Goal: Use online tool/utility: Utilize a website feature to perform a specific function

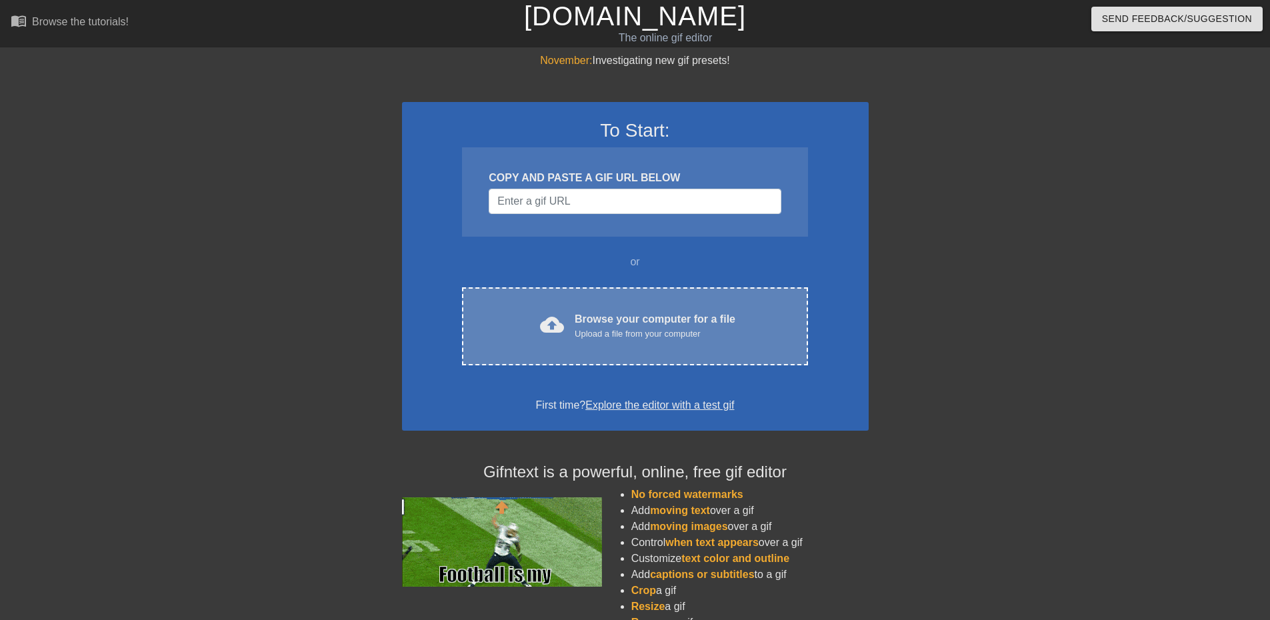
click at [596, 334] on div "Upload a file from your computer" at bounding box center [655, 333] width 161 height 13
click at [567, 318] on div "cloud_upload Browse your computer for a file Upload a file from your computer" at bounding box center [634, 326] width 289 height 30
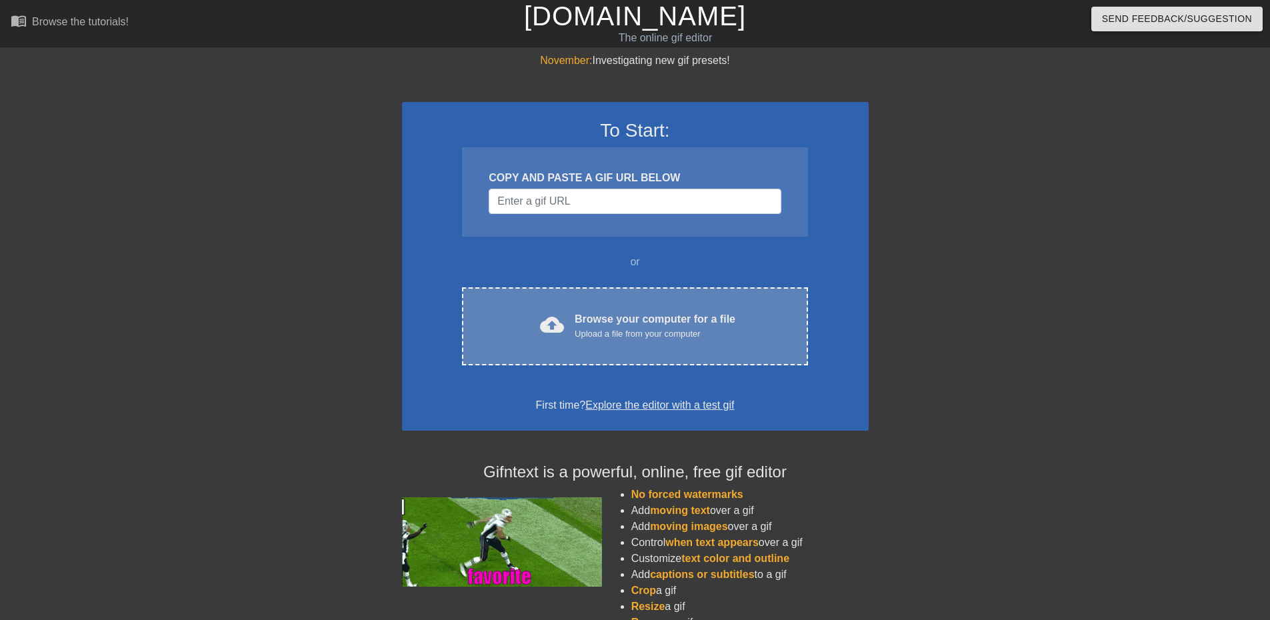
drag, startPoint x: 544, startPoint y: 337, endPoint x: 513, endPoint y: 322, distance: 34.0
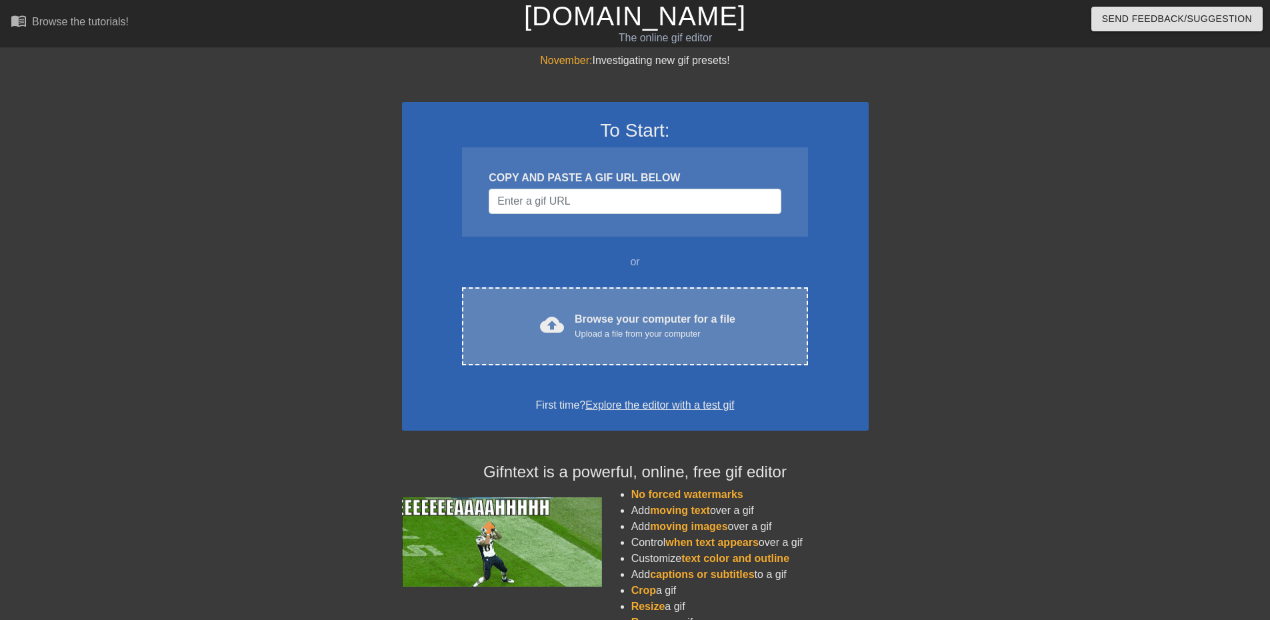
click at [513, 322] on div "cloud_upload Browse your computer for a file Upload a file from your computer" at bounding box center [634, 326] width 289 height 30
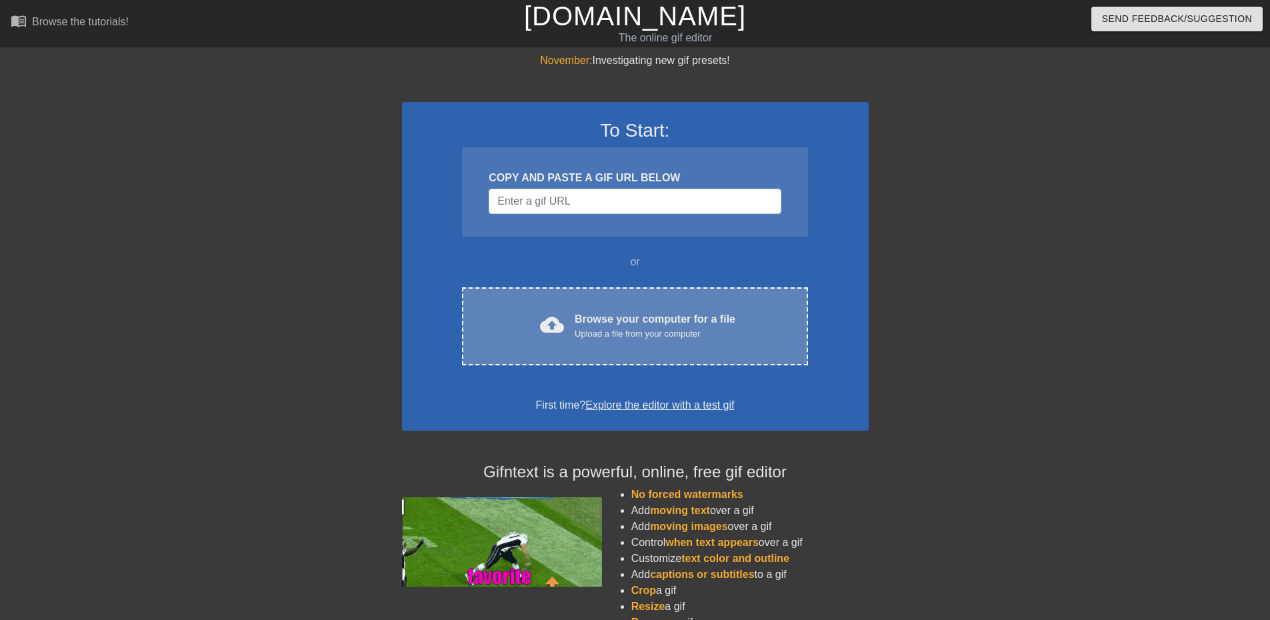
click at [662, 349] on div "cloud_upload Browse your computer for a file Upload a file from your computer C…" at bounding box center [634, 326] width 345 height 78
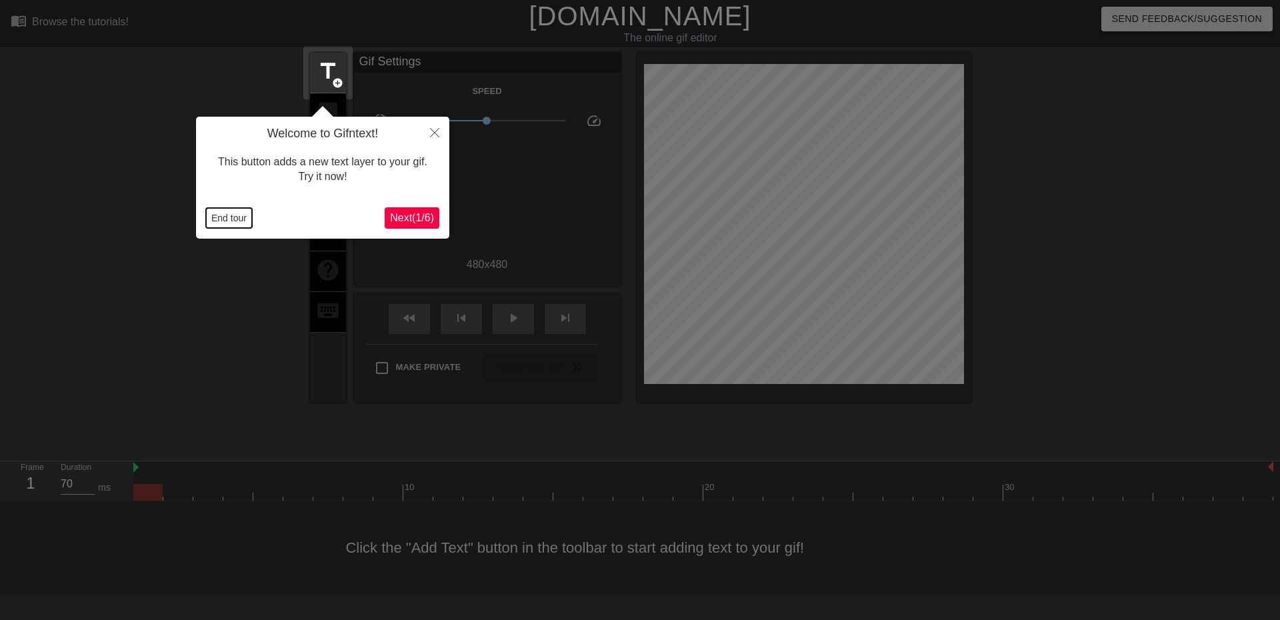
click at [222, 216] on button "End tour" at bounding box center [229, 218] width 46 height 20
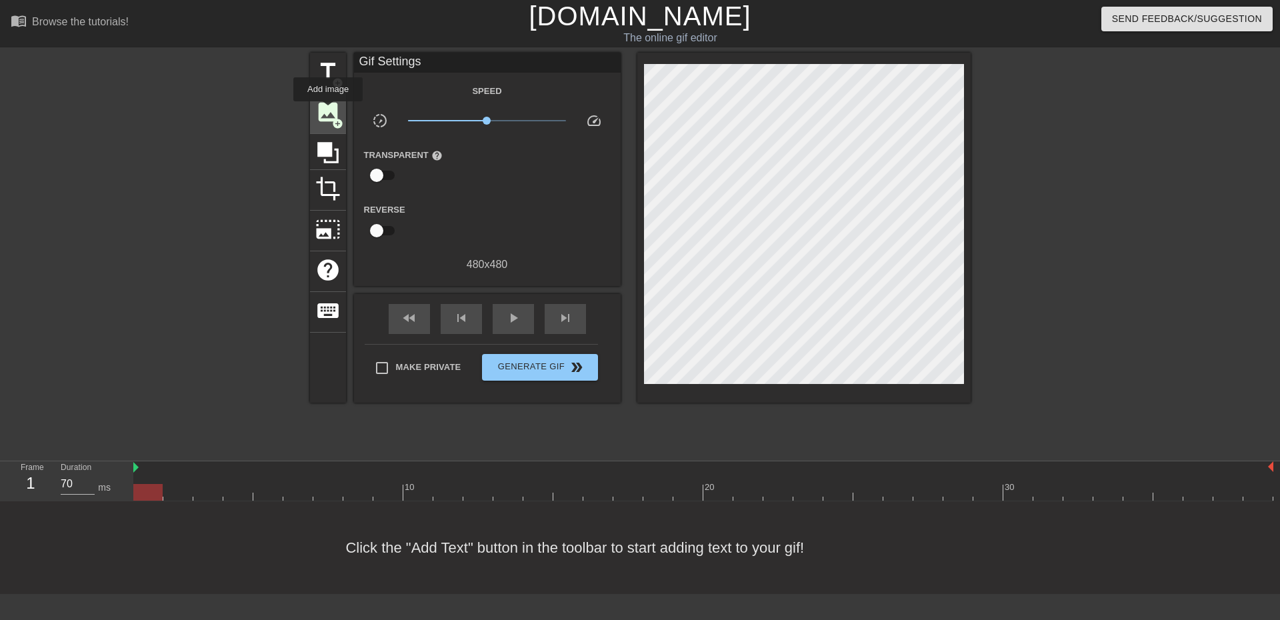
click at [328, 111] on span "image" at bounding box center [327, 111] width 25 height 25
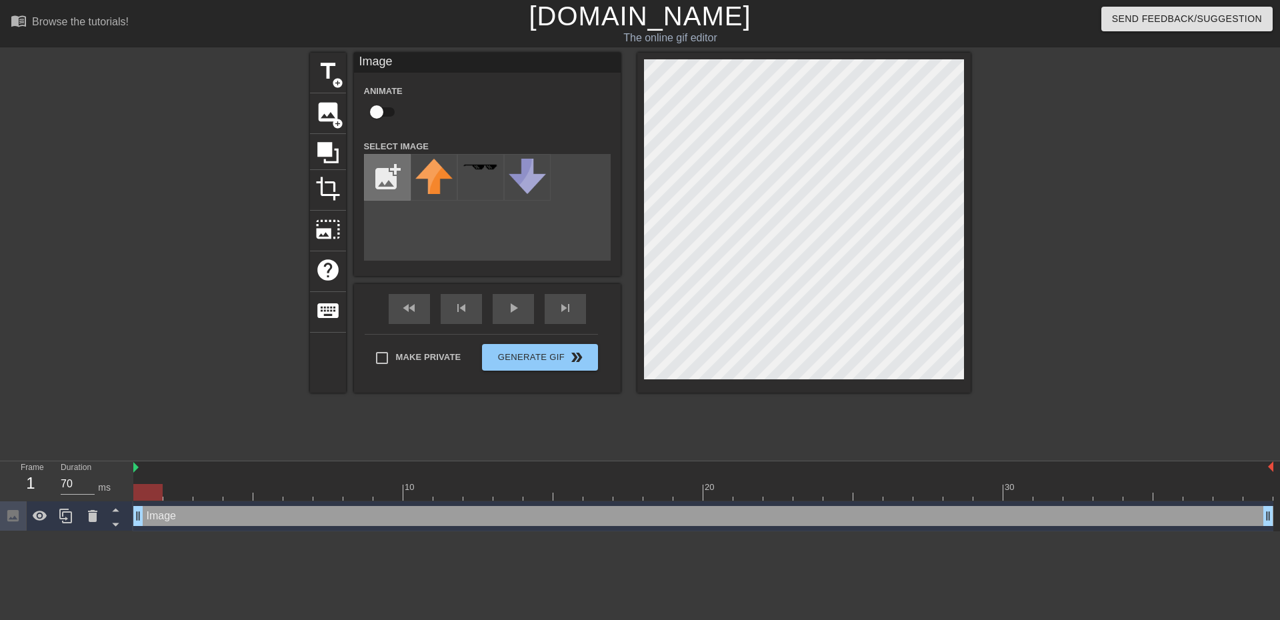
click at [384, 169] on input "file" at bounding box center [387, 177] width 45 height 45
type input "C:\fakepath\pipi.png"
drag, startPoint x: 474, startPoint y: 179, endPoint x: 451, endPoint y: 249, distance: 73.6
click at [451, 249] on div "add_photo_alternate 66 %" at bounding box center [487, 207] width 247 height 107
click at [430, 180] on img at bounding box center [433, 177] width 37 height 37
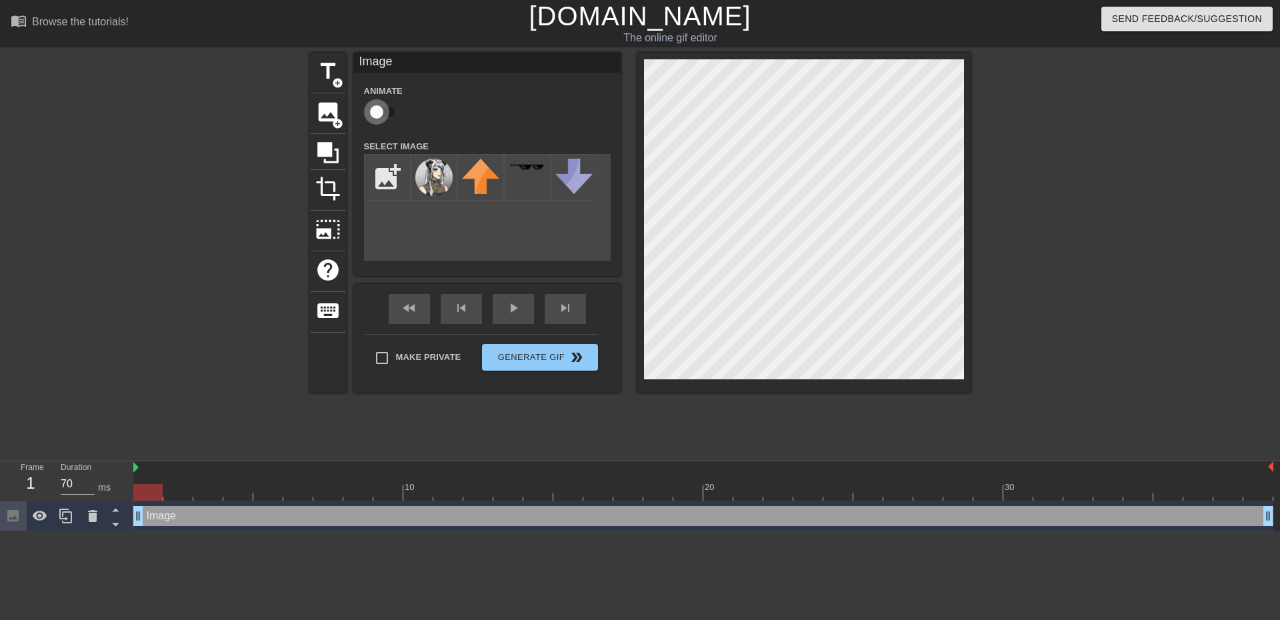
click at [381, 106] on input "checkbox" at bounding box center [377, 111] width 76 height 25
checkbox input "true"
drag, startPoint x: 166, startPoint y: 491, endPoint x: 115, endPoint y: 501, distance: 51.6
click at [101, 493] on div "Frame 1 Duration 70 ms 10 20 30 Image drag_handle drag_handle lens" at bounding box center [640, 496] width 1280 height 70
drag, startPoint x: 151, startPoint y: 491, endPoint x: 178, endPoint y: 491, distance: 26.7
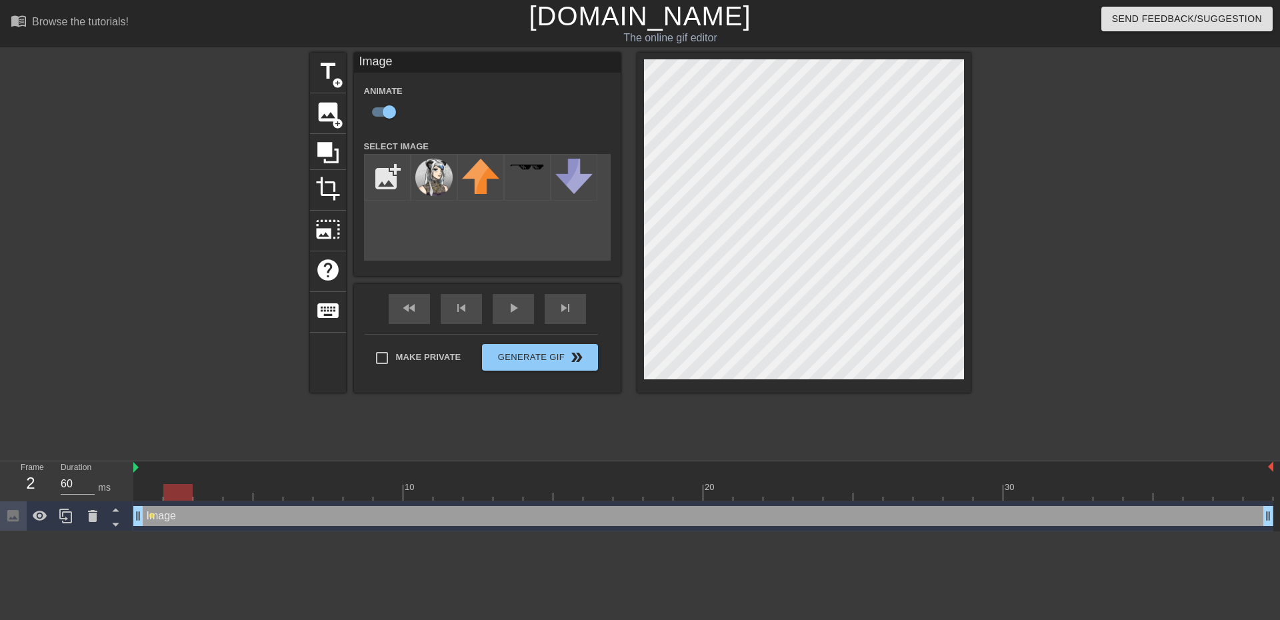
click at [178, 491] on div at bounding box center [177, 492] width 29 height 17
drag, startPoint x: 185, startPoint y: 496, endPoint x: 209, endPoint y: 489, distance: 25.5
click at [209, 489] on div at bounding box center [207, 492] width 29 height 17
click at [205, 487] on div at bounding box center [207, 492] width 29 height 17
drag, startPoint x: 221, startPoint y: 492, endPoint x: 235, endPoint y: 489, distance: 14.4
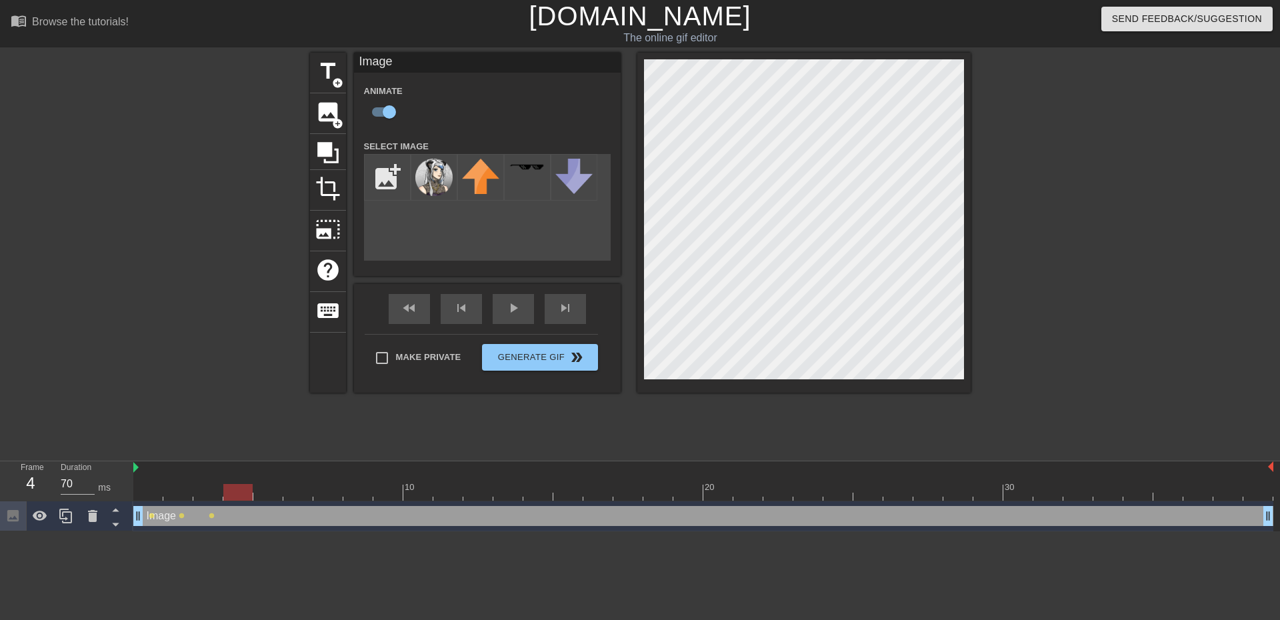
click at [235, 489] on div at bounding box center [237, 492] width 29 height 17
drag, startPoint x: 242, startPoint y: 492, endPoint x: 275, endPoint y: 488, distance: 33.6
click at [275, 488] on div at bounding box center [267, 492] width 29 height 17
drag, startPoint x: 281, startPoint y: 487, endPoint x: 295, endPoint y: 487, distance: 14.7
click at [295, 487] on div at bounding box center [297, 492] width 29 height 17
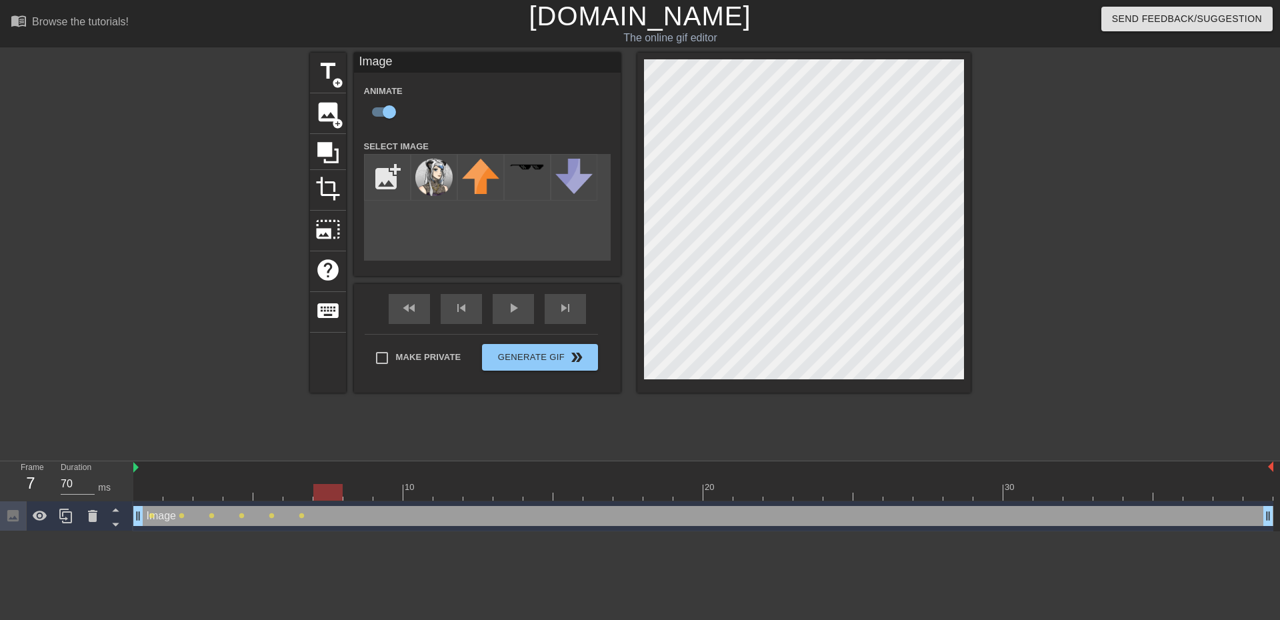
drag, startPoint x: 291, startPoint y: 495, endPoint x: 339, endPoint y: 494, distance: 48.7
click at [339, 494] on div at bounding box center [327, 492] width 29 height 17
drag, startPoint x: 334, startPoint y: 488, endPoint x: 349, endPoint y: 487, distance: 15.3
click at [349, 487] on div at bounding box center [703, 492] width 1140 height 17
drag, startPoint x: 394, startPoint y: 493, endPoint x: 404, endPoint y: 491, distance: 10.1
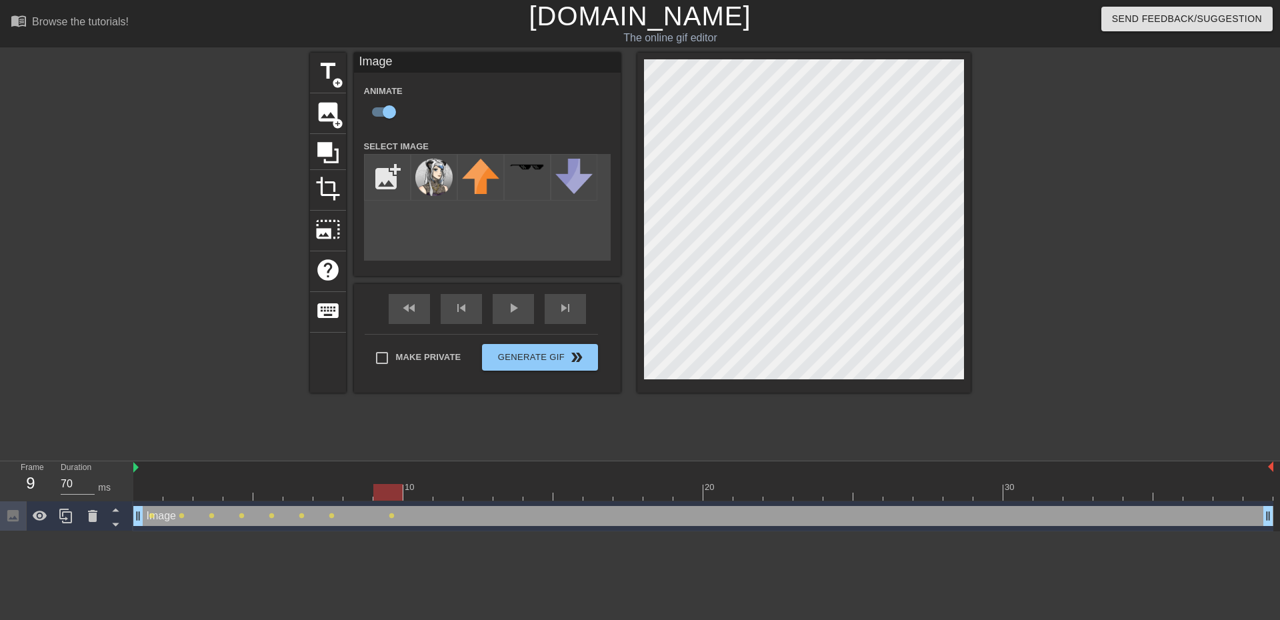
click at [403, 491] on div at bounding box center [387, 492] width 29 height 17
drag, startPoint x: 423, startPoint y: 498, endPoint x: 442, endPoint y: 503, distance: 19.4
click at [442, 503] on div "10 20 30 Image drag_handle drag_handle lens lens lens lens lens lens lens lens" at bounding box center [706, 496] width 1146 height 70
drag, startPoint x: 453, startPoint y: 489, endPoint x: 469, endPoint y: 495, distance: 17.3
click at [469, 495] on div at bounding box center [477, 492] width 29 height 17
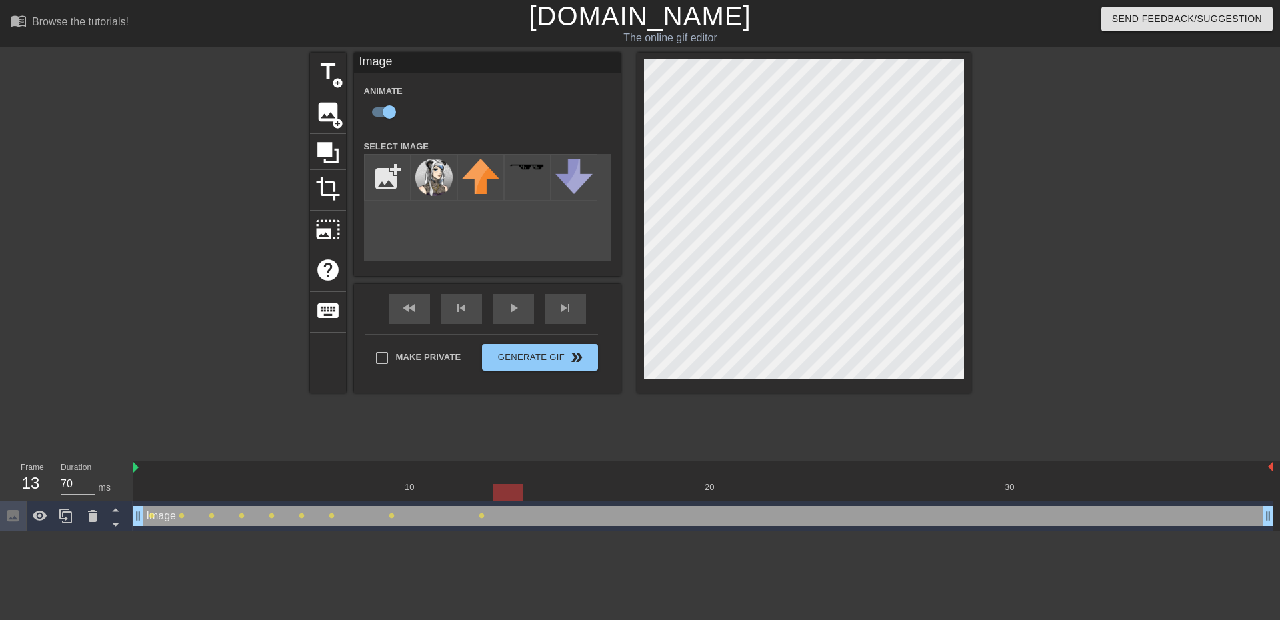
drag, startPoint x: 485, startPoint y: 494, endPoint x: 495, endPoint y: 494, distance: 10.7
click at [495, 494] on div at bounding box center [507, 492] width 29 height 17
drag, startPoint x: 514, startPoint y: 499, endPoint x: 528, endPoint y: 497, distance: 14.1
click at [528, 497] on div at bounding box center [537, 492] width 29 height 17
drag, startPoint x: 533, startPoint y: 494, endPoint x: 583, endPoint y: 491, distance: 50.1
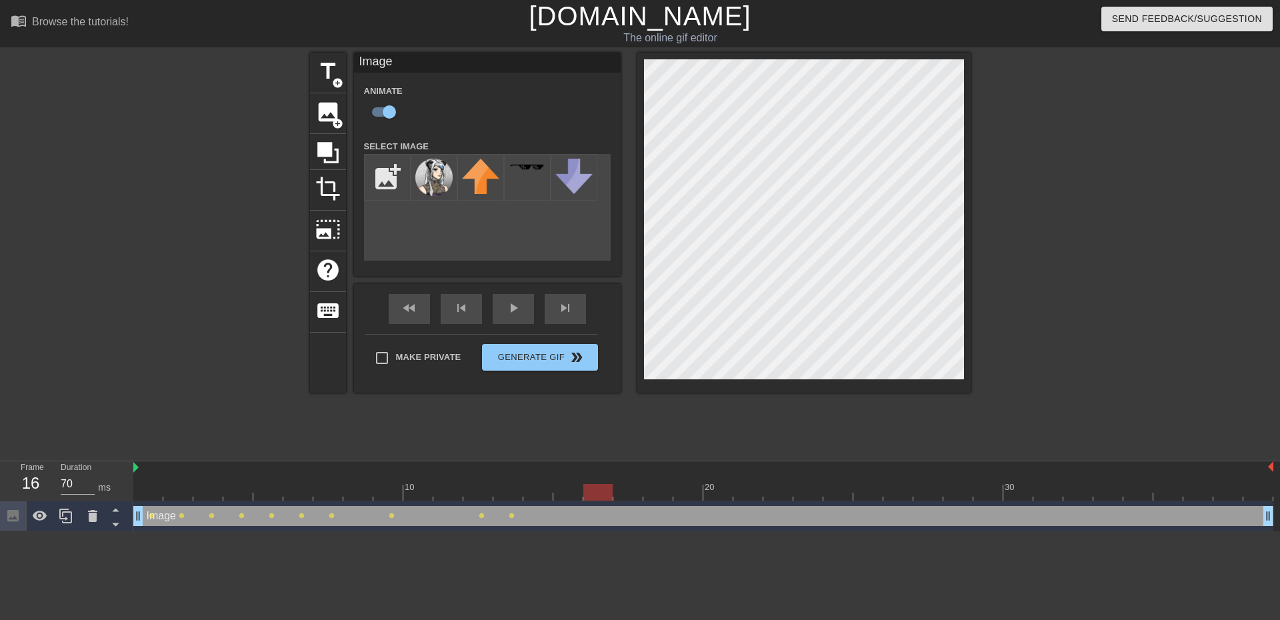
click at [583, 491] on div at bounding box center [597, 492] width 29 height 17
drag, startPoint x: 608, startPoint y: 489, endPoint x: 627, endPoint y: 488, distance: 19.3
click at [627, 488] on div at bounding box center [627, 492] width 29 height 17
drag, startPoint x: 632, startPoint y: 489, endPoint x: 647, endPoint y: 487, distance: 14.8
click at [647, 487] on div at bounding box center [657, 492] width 29 height 17
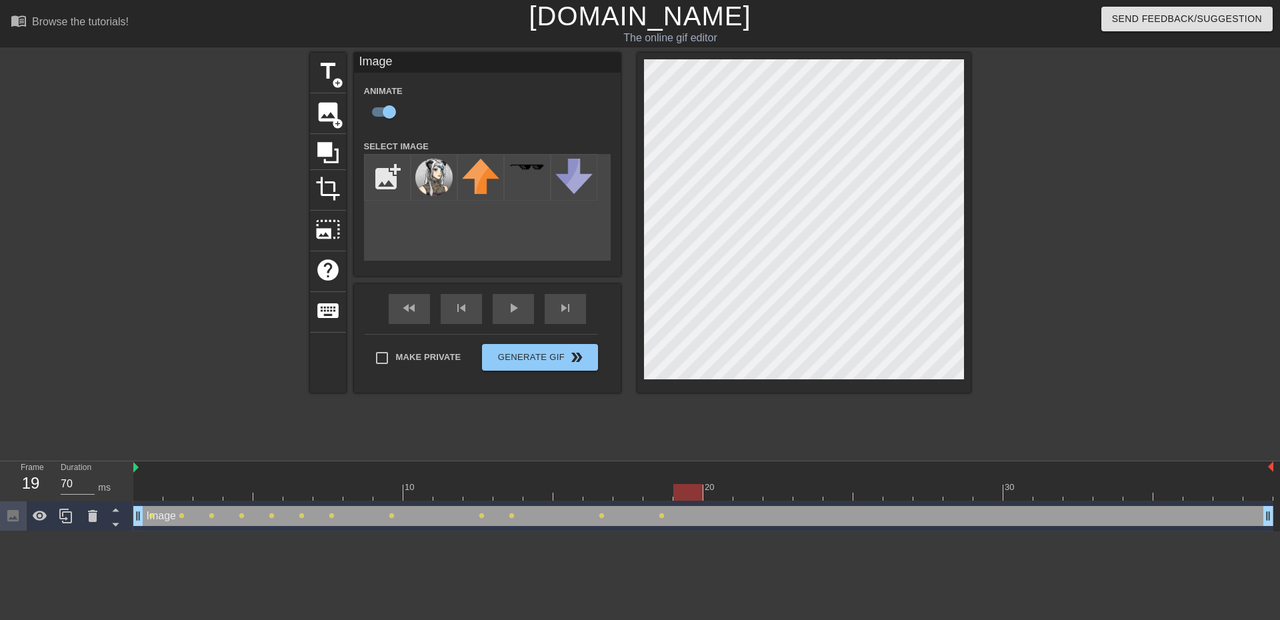
drag, startPoint x: 663, startPoint y: 488, endPoint x: 676, endPoint y: 488, distance: 13.3
click at [676, 488] on div at bounding box center [687, 492] width 29 height 17
drag, startPoint x: 693, startPoint y: 489, endPoint x: 703, endPoint y: 489, distance: 10.7
click at [703, 489] on div at bounding box center [717, 492] width 29 height 17
drag, startPoint x: 719, startPoint y: 493, endPoint x: 735, endPoint y: 494, distance: 16.1
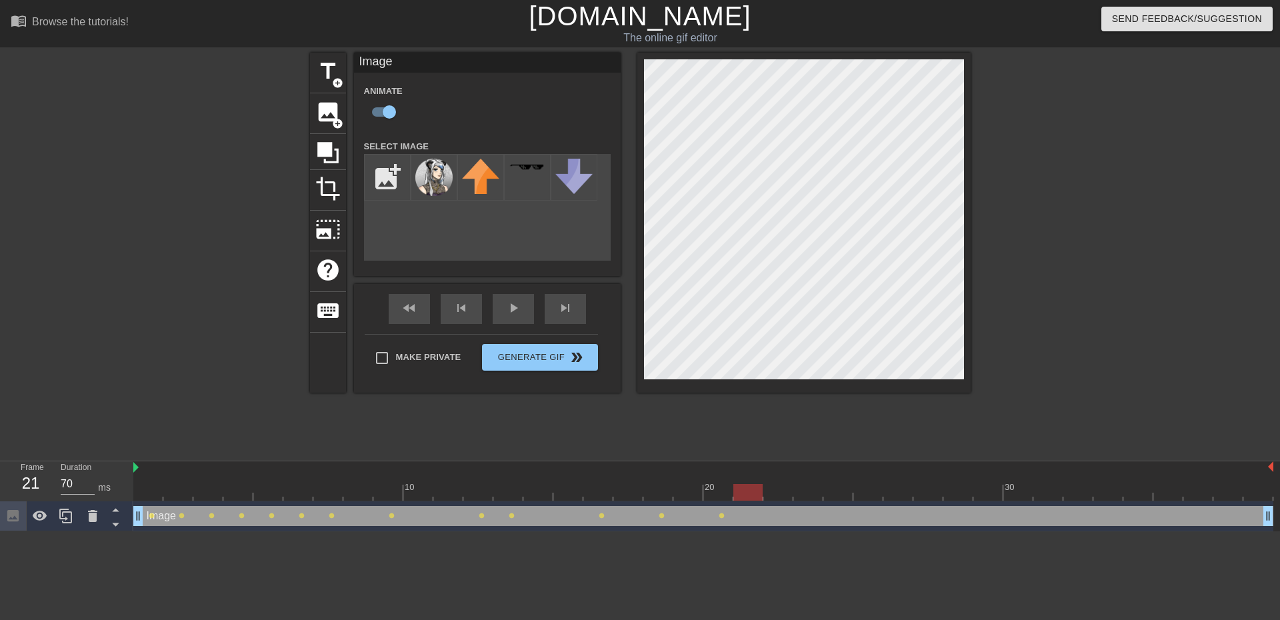
click at [735, 494] on div at bounding box center [747, 492] width 29 height 17
drag, startPoint x: 745, startPoint y: 492, endPoint x: 765, endPoint y: 488, distance: 20.4
click at [765, 488] on div at bounding box center [777, 492] width 29 height 17
drag, startPoint x: 785, startPoint y: 495, endPoint x: 803, endPoint y: 494, distance: 18.0
click at [803, 494] on div at bounding box center [807, 492] width 29 height 17
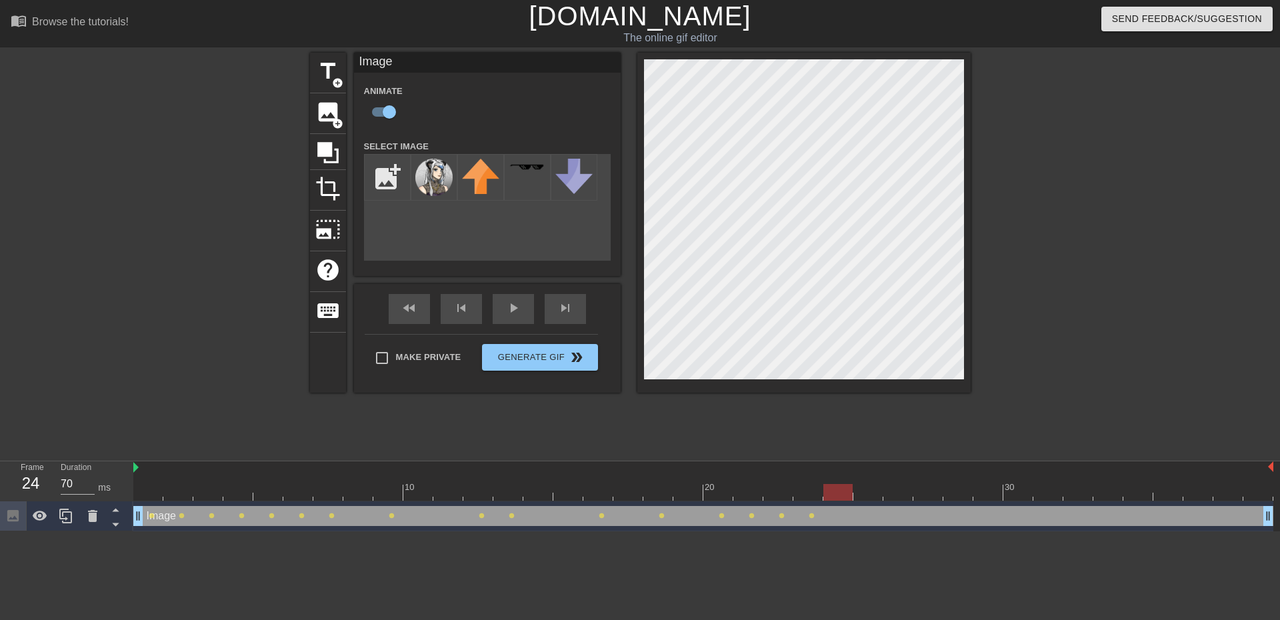
drag, startPoint x: 819, startPoint y: 492, endPoint x: 838, endPoint y: 493, distance: 19.4
click at [838, 493] on div at bounding box center [837, 492] width 29 height 17
drag, startPoint x: 851, startPoint y: 493, endPoint x: 870, endPoint y: 494, distance: 19.4
click at [870, 494] on div at bounding box center [867, 492] width 29 height 17
drag, startPoint x: 873, startPoint y: 495, endPoint x: 892, endPoint y: 496, distance: 18.7
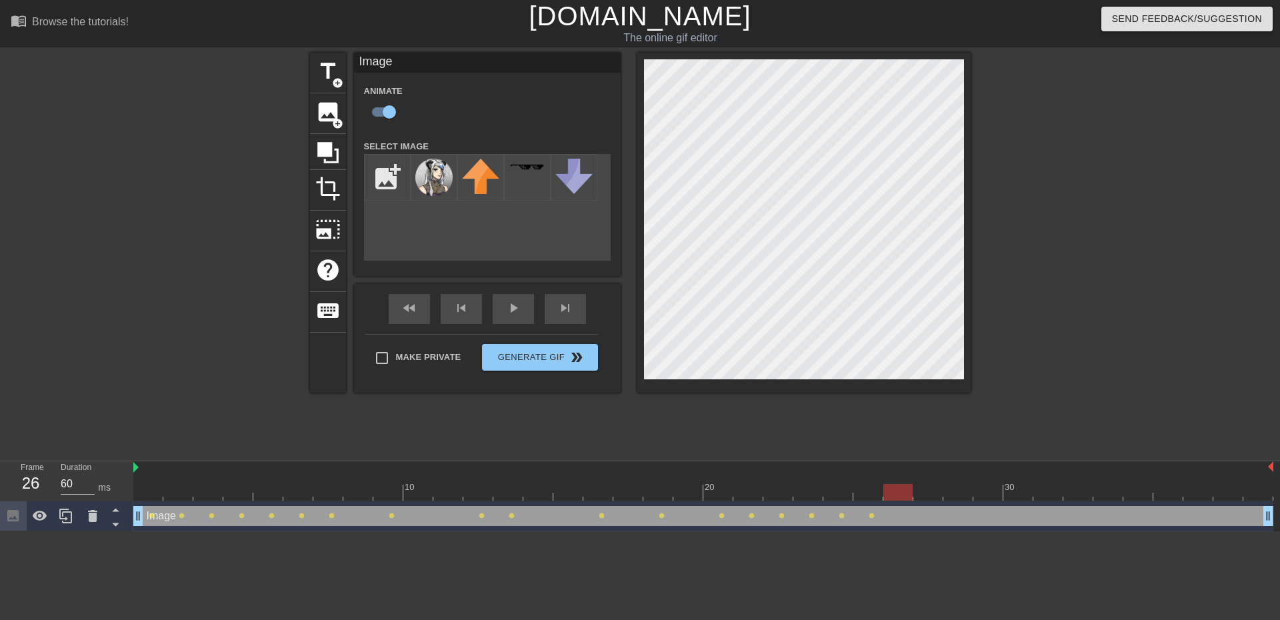
click at [892, 496] on div at bounding box center [897, 492] width 29 height 17
drag, startPoint x: 900, startPoint y: 493, endPoint x: 924, endPoint y: 493, distance: 24.0
click at [924, 493] on div at bounding box center [927, 492] width 29 height 17
drag, startPoint x: 934, startPoint y: 491, endPoint x: 959, endPoint y: 492, distance: 24.7
click at [959, 492] on div at bounding box center [957, 492] width 29 height 17
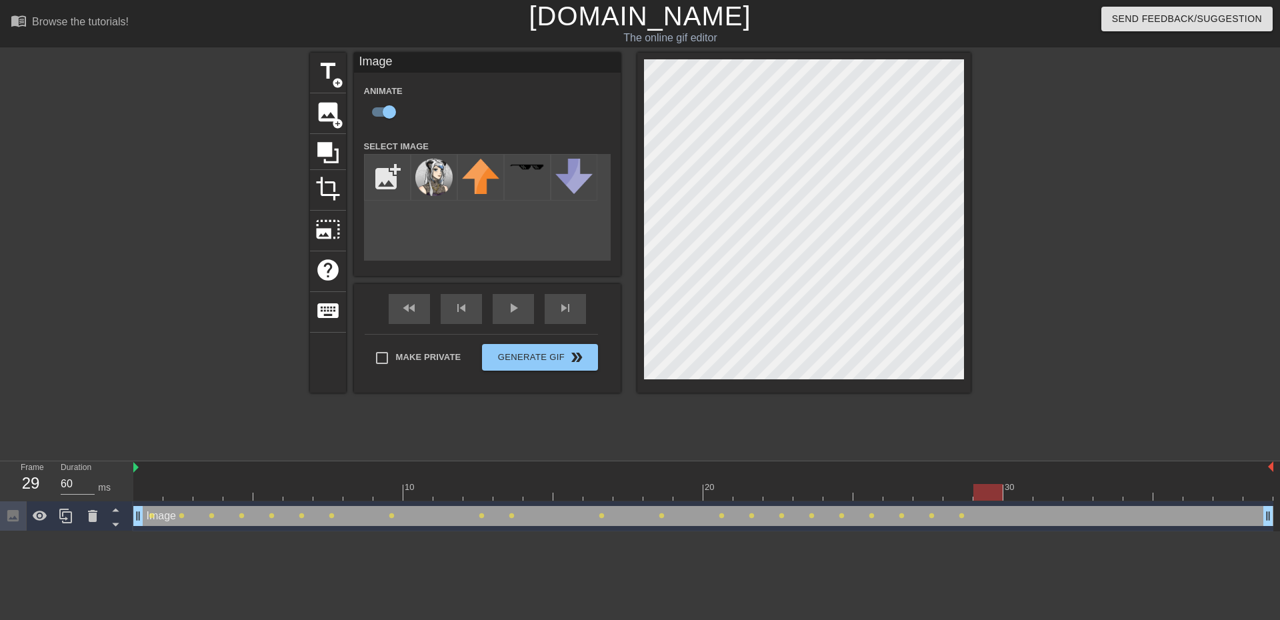
drag, startPoint x: 967, startPoint y: 489, endPoint x: 980, endPoint y: 489, distance: 13.3
click at [980, 489] on div at bounding box center [987, 492] width 29 height 17
drag, startPoint x: 999, startPoint y: 491, endPoint x: 1016, endPoint y: 491, distance: 17.3
click at [1016, 491] on div at bounding box center [1017, 492] width 29 height 17
drag, startPoint x: 1024, startPoint y: 489, endPoint x: 1044, endPoint y: 492, distance: 20.8
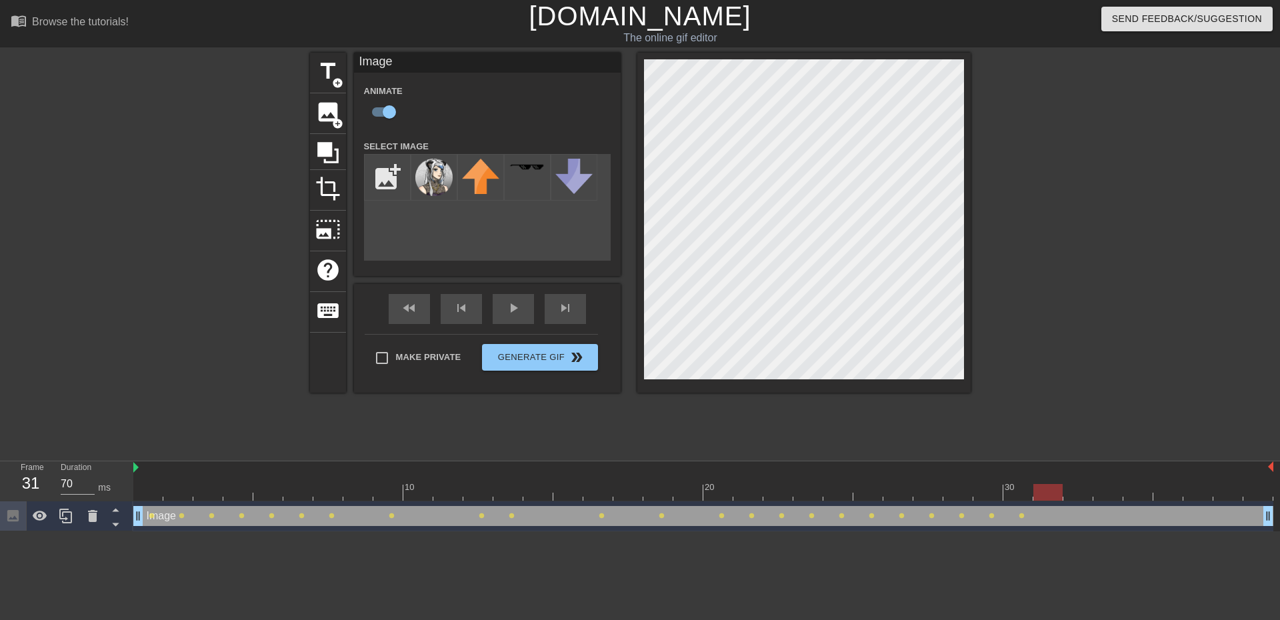
click at [1044, 492] on div at bounding box center [1047, 492] width 29 height 17
drag, startPoint x: 1051, startPoint y: 493, endPoint x: 1066, endPoint y: 491, distance: 15.5
click at [1066, 491] on div at bounding box center [703, 492] width 1140 height 17
drag, startPoint x: 1100, startPoint y: 496, endPoint x: 1092, endPoint y: 493, distance: 9.1
click at [1092, 493] on div at bounding box center [1077, 492] width 29 height 17
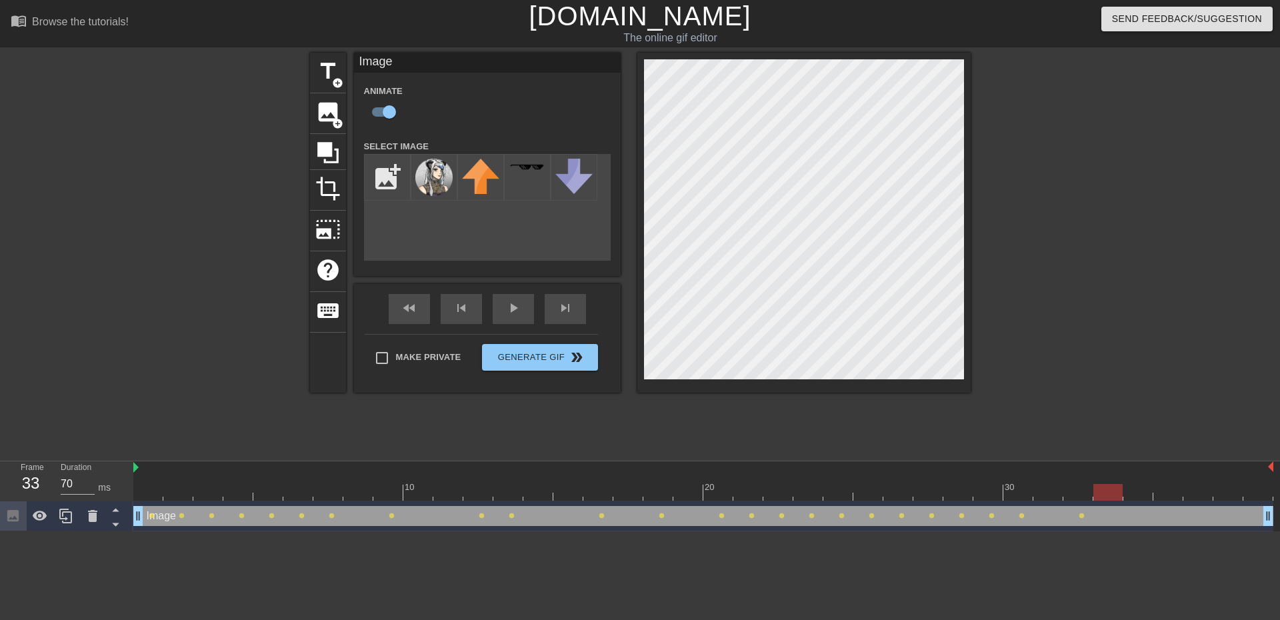
drag, startPoint x: 1088, startPoint y: 499, endPoint x: 1104, endPoint y: 499, distance: 16.0
click at [1104, 499] on div at bounding box center [1107, 492] width 29 height 17
drag, startPoint x: 1112, startPoint y: 490, endPoint x: 1130, endPoint y: 495, distance: 18.6
click at [1130, 495] on div at bounding box center [1137, 492] width 29 height 17
drag, startPoint x: 1140, startPoint y: 497, endPoint x: 1156, endPoint y: 500, distance: 15.7
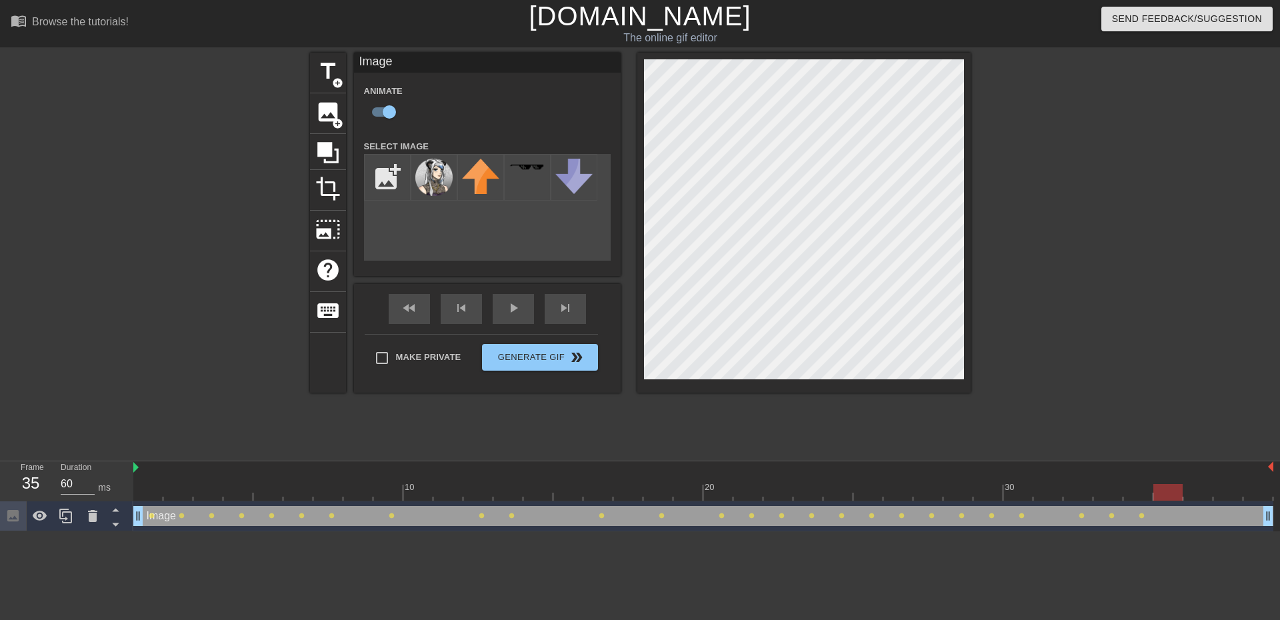
click at [1156, 500] on div at bounding box center [1167, 492] width 29 height 17
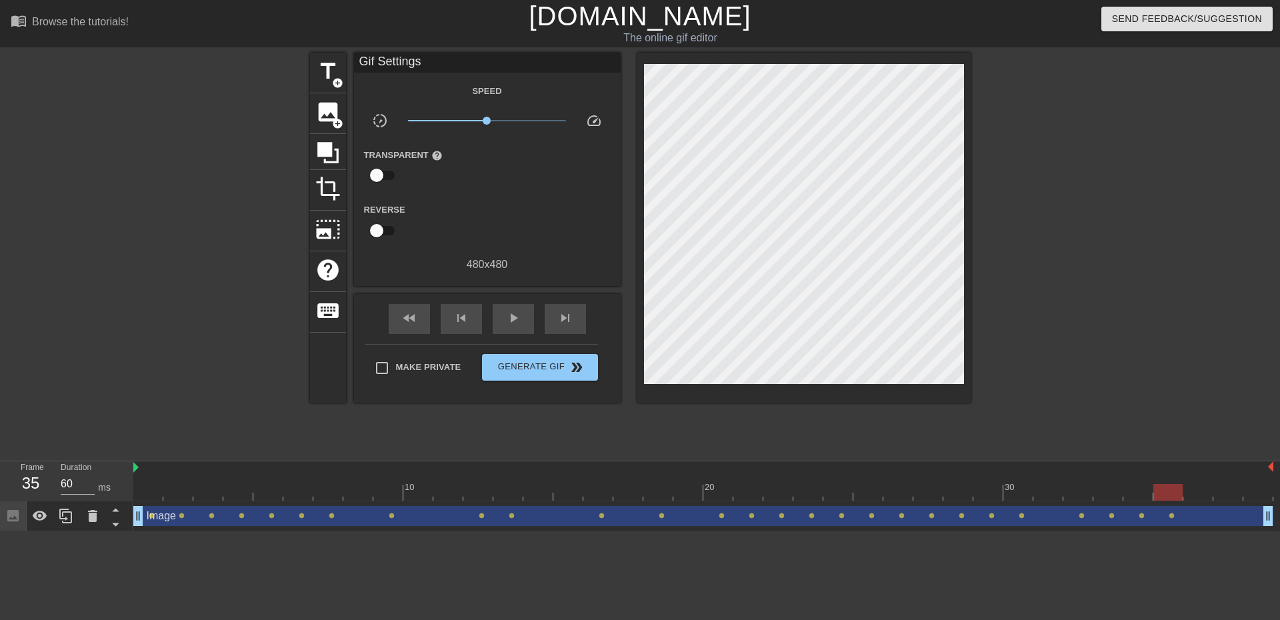
drag, startPoint x: 1171, startPoint y: 501, endPoint x: 1182, endPoint y: 500, distance: 10.7
click at [1182, 500] on div "10 20 30" at bounding box center [703, 481] width 1140 height 40
click at [1176, 491] on div at bounding box center [1167, 492] width 29 height 17
click at [1174, 517] on div "Image drag_handle drag_handle" at bounding box center [703, 516] width 1140 height 20
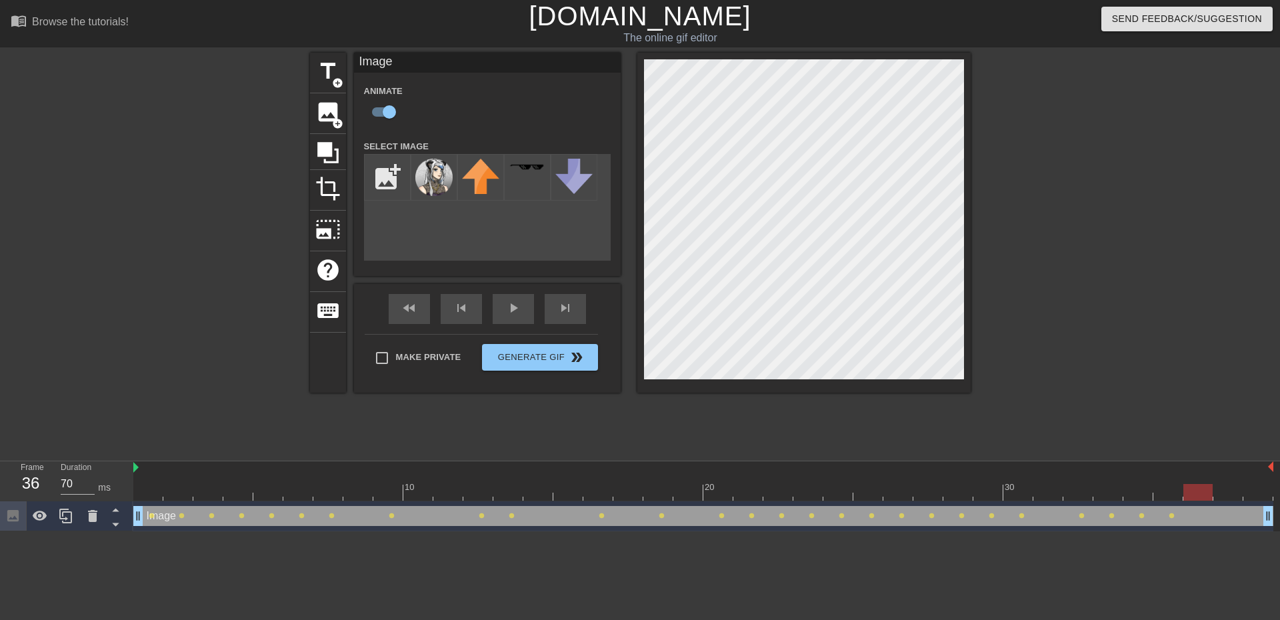
drag, startPoint x: 1178, startPoint y: 491, endPoint x: 1190, endPoint y: 491, distance: 12.7
click at [1190, 491] on div at bounding box center [1197, 492] width 29 height 17
drag, startPoint x: 1196, startPoint y: 492, endPoint x: 1214, endPoint y: 492, distance: 18.0
click at [1214, 492] on div at bounding box center [1227, 492] width 29 height 17
drag, startPoint x: 1234, startPoint y: 492, endPoint x: 1254, endPoint y: 495, distance: 19.6
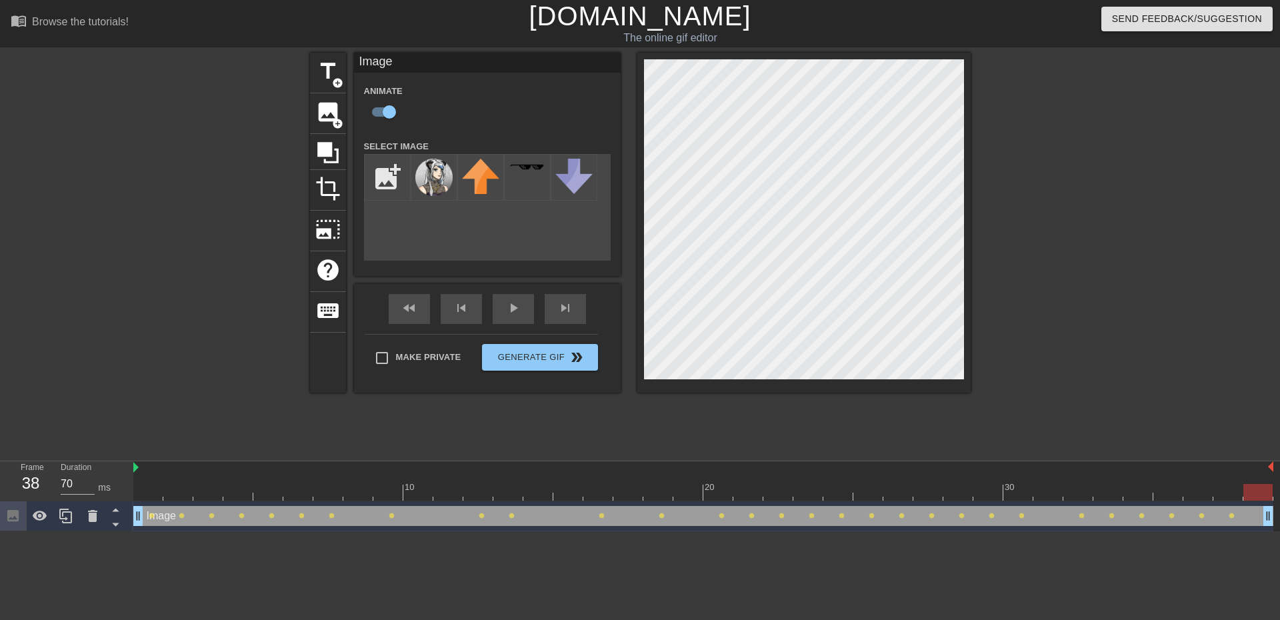
click at [1254, 495] on div at bounding box center [1257, 492] width 29 height 17
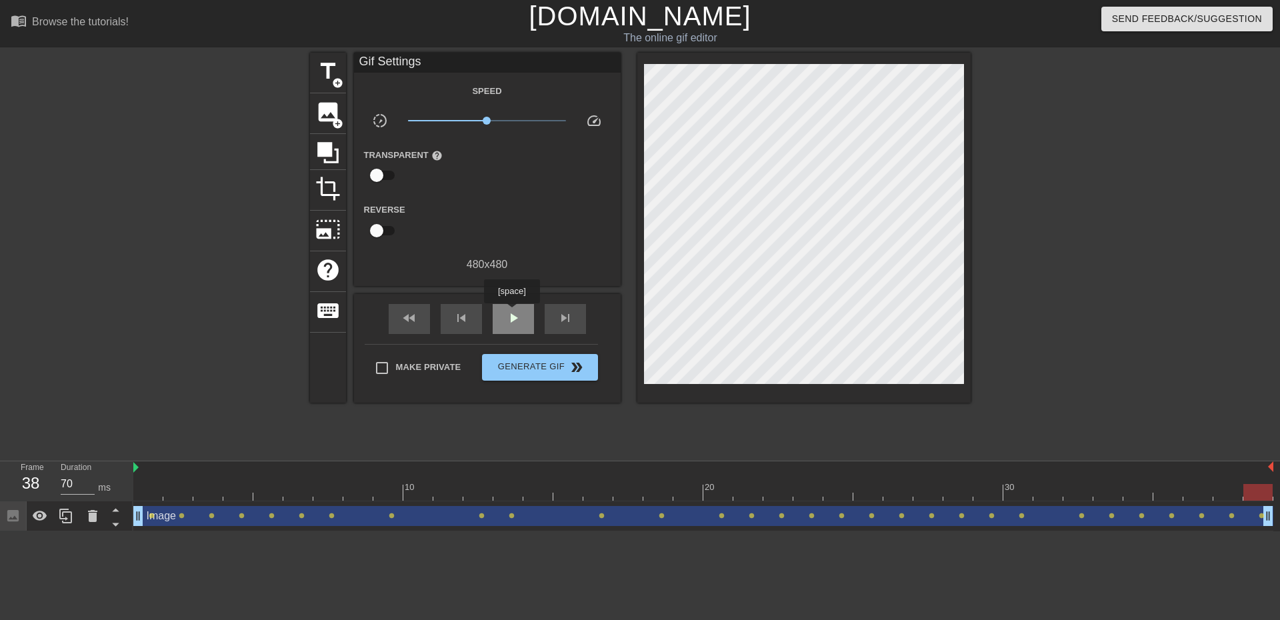
click at [511, 313] on span "play_arrow" at bounding box center [513, 318] width 16 height 16
click at [511, 313] on span "pause" at bounding box center [513, 318] width 16 height 16
drag, startPoint x: 309, startPoint y: 499, endPoint x: 353, endPoint y: 503, distance: 43.5
click at [353, 503] on div "10 20 30 Image drag_handle drag_handle lens lens lens lens lens lens lens lens …" at bounding box center [706, 496] width 1146 height 70
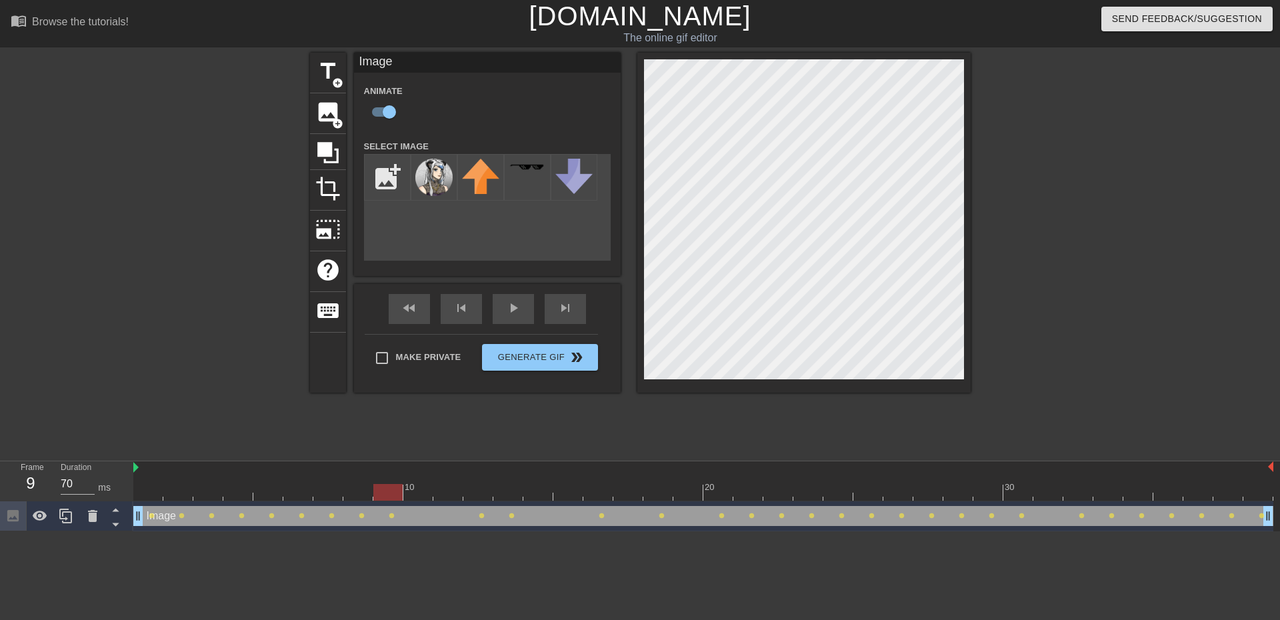
drag, startPoint x: 373, startPoint y: 494, endPoint x: 384, endPoint y: 498, distance: 12.0
click at [384, 498] on div at bounding box center [387, 492] width 29 height 17
drag, startPoint x: 397, startPoint y: 495, endPoint x: 414, endPoint y: 493, distance: 17.4
click at [414, 493] on div at bounding box center [417, 492] width 29 height 17
drag, startPoint x: 425, startPoint y: 491, endPoint x: 440, endPoint y: 491, distance: 15.3
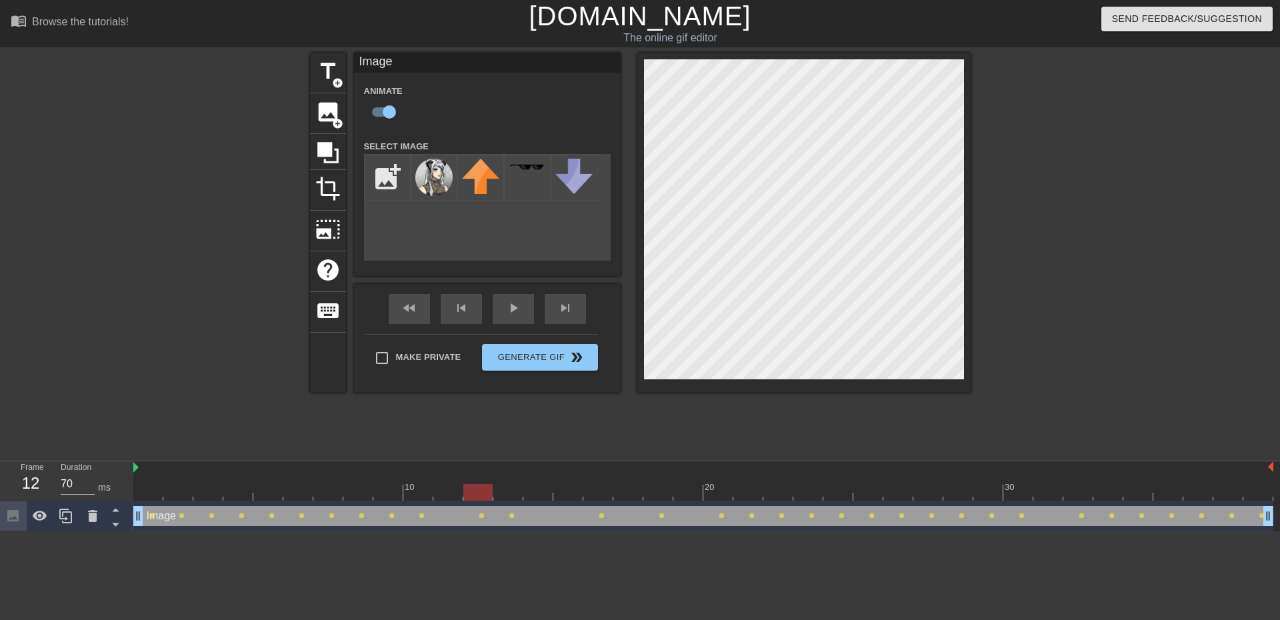
click at [440, 491] on div at bounding box center [703, 492] width 1140 height 17
drag, startPoint x: 477, startPoint y: 499, endPoint x: 453, endPoint y: 497, distance: 24.1
click at [453, 497] on div at bounding box center [447, 492] width 29 height 17
drag, startPoint x: 458, startPoint y: 492, endPoint x: 474, endPoint y: 493, distance: 16.0
click at [474, 493] on div at bounding box center [477, 492] width 29 height 17
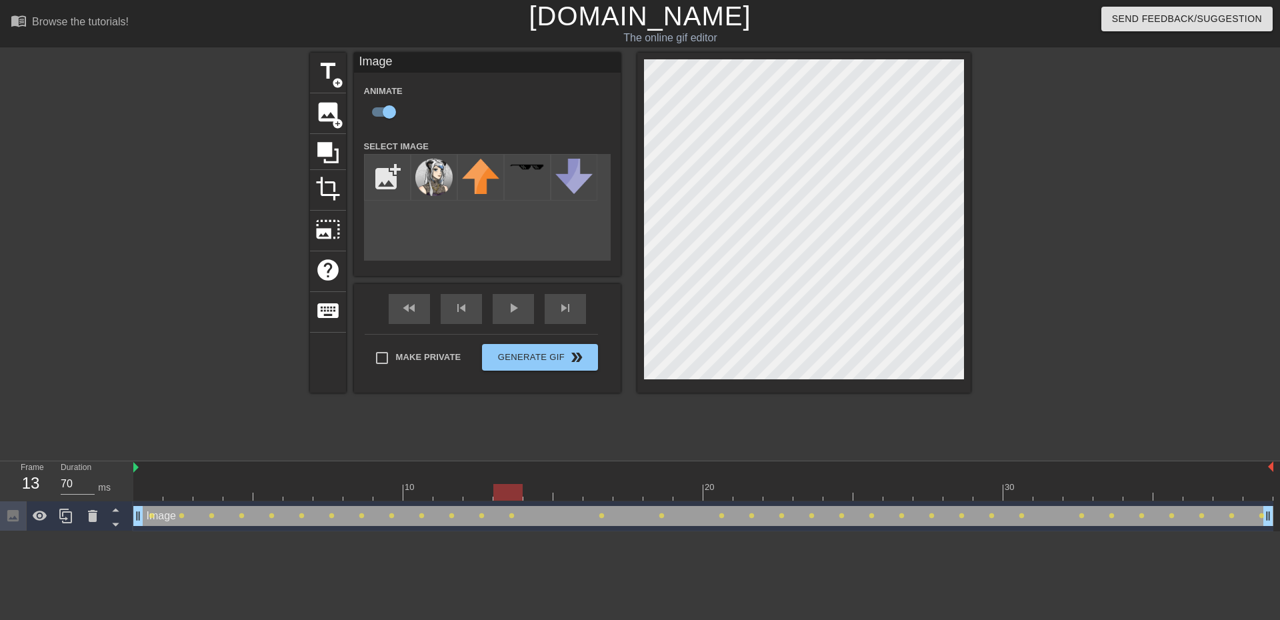
drag, startPoint x: 485, startPoint y: 489, endPoint x: 521, endPoint y: 491, distance: 36.7
click at [521, 491] on div at bounding box center [507, 492] width 29 height 17
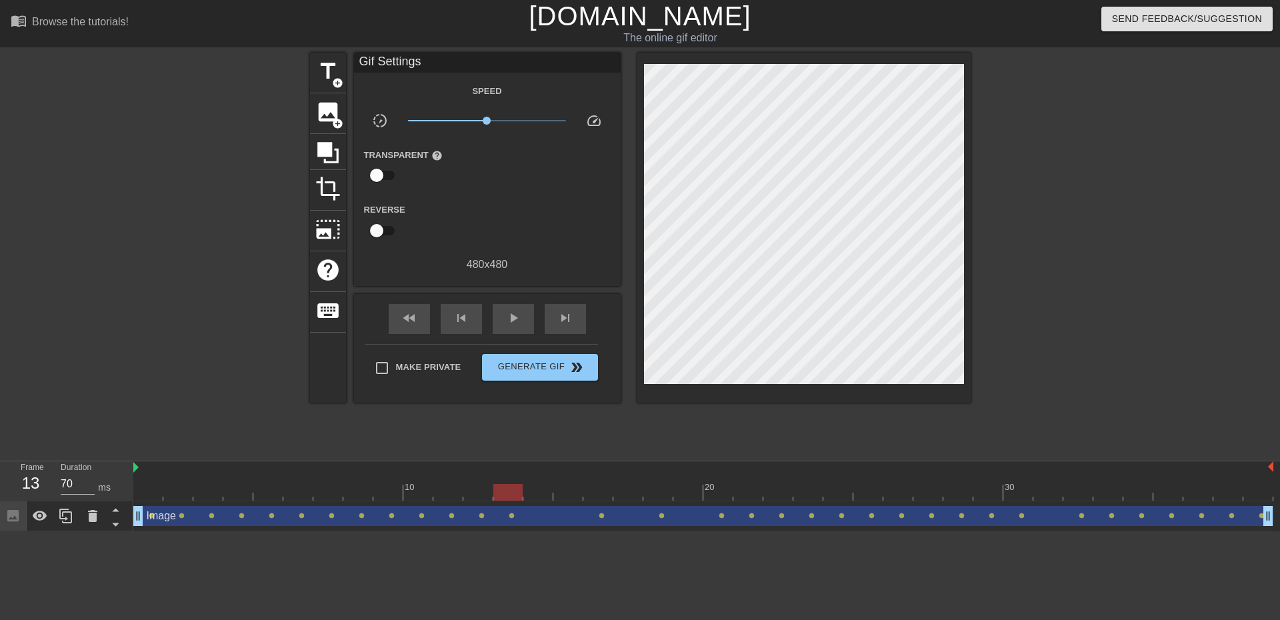
drag, startPoint x: 514, startPoint y: 501, endPoint x: 529, endPoint y: 500, distance: 14.7
click at [529, 500] on div "10 20 30 Image drag_handle drag_handle lens lens lens lens lens lens lens lens …" at bounding box center [706, 496] width 1146 height 70
click at [519, 320] on span "play_arrow" at bounding box center [513, 318] width 16 height 16
click at [518, 320] on span "pause" at bounding box center [513, 318] width 16 height 16
drag, startPoint x: 504, startPoint y: 495, endPoint x: 523, endPoint y: 498, distance: 19.0
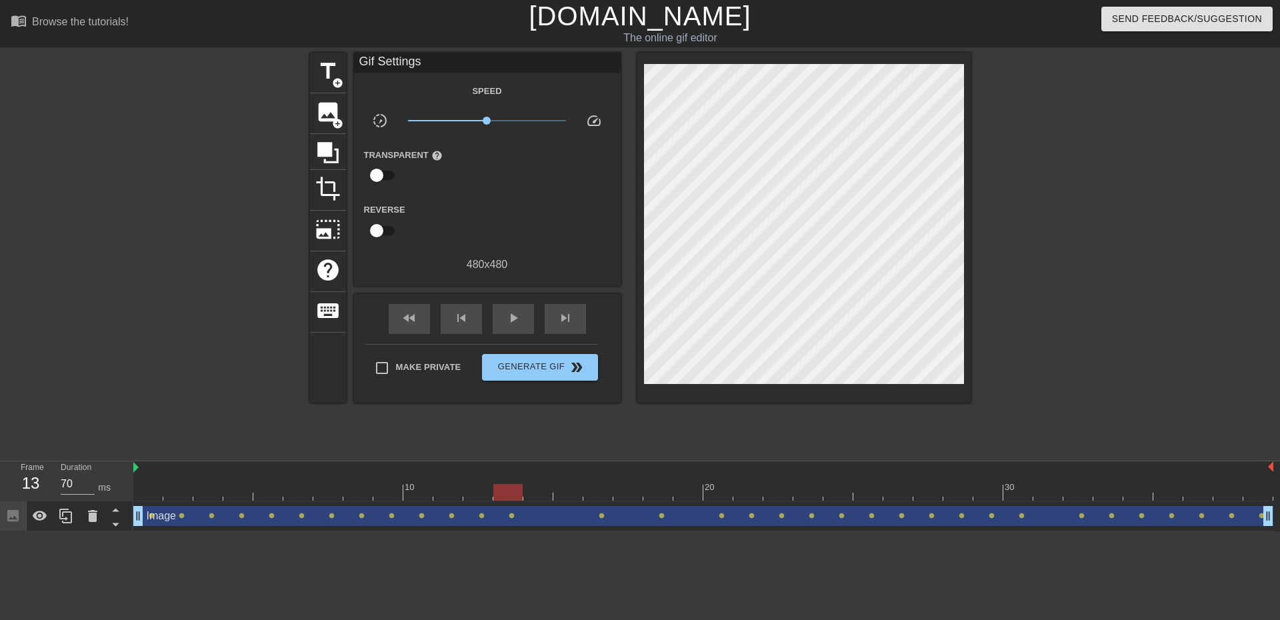
click at [523, 498] on div at bounding box center [703, 492] width 1140 height 17
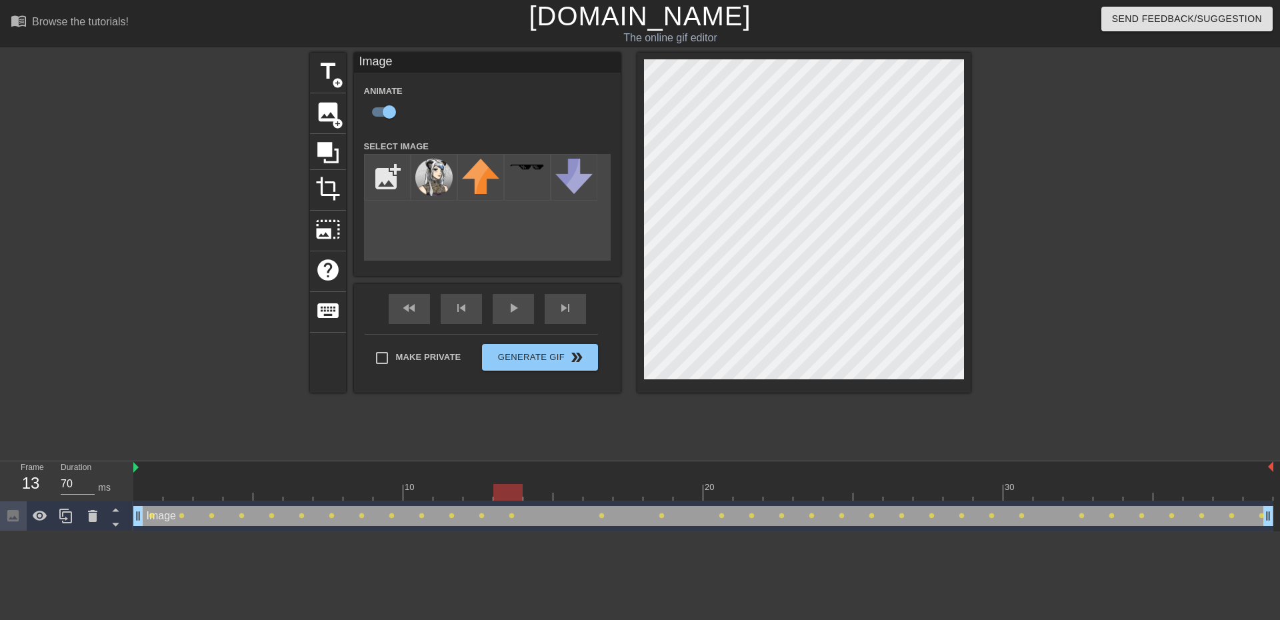
click at [526, 503] on div "Image drag_handle drag_handle lens lens lens lens lens lens lens lens lens lens…" at bounding box center [703, 516] width 1140 height 30
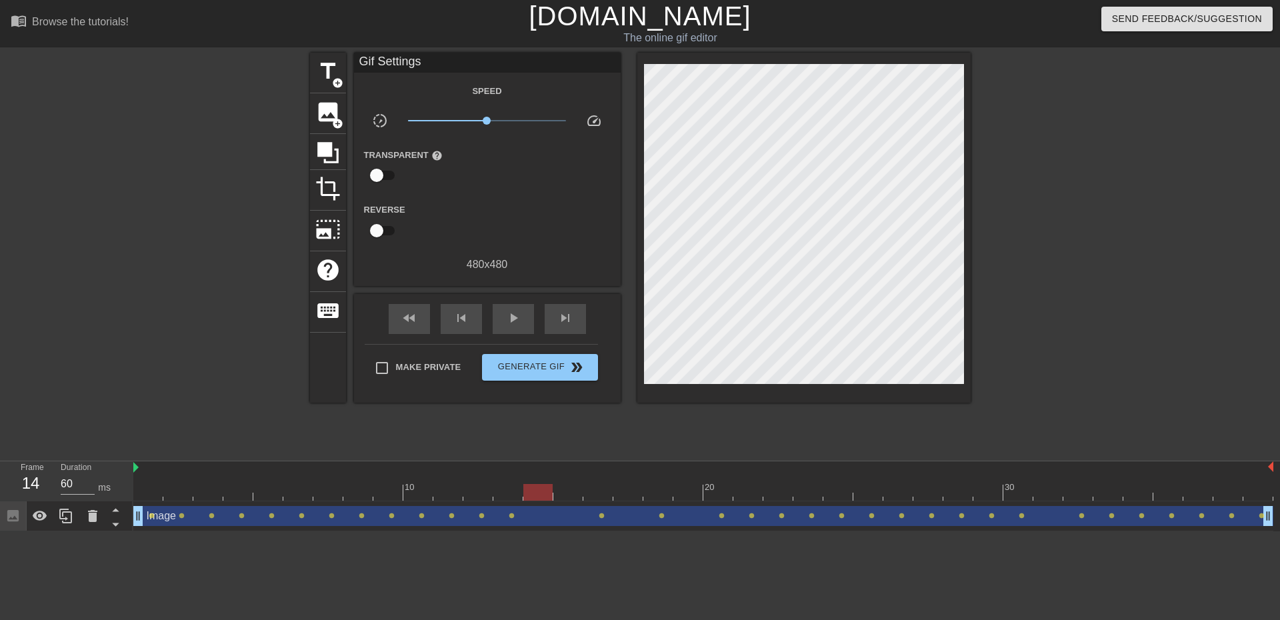
drag, startPoint x: 510, startPoint y: 496, endPoint x: 529, endPoint y: 493, distance: 19.5
click at [529, 493] on div at bounding box center [537, 492] width 29 height 17
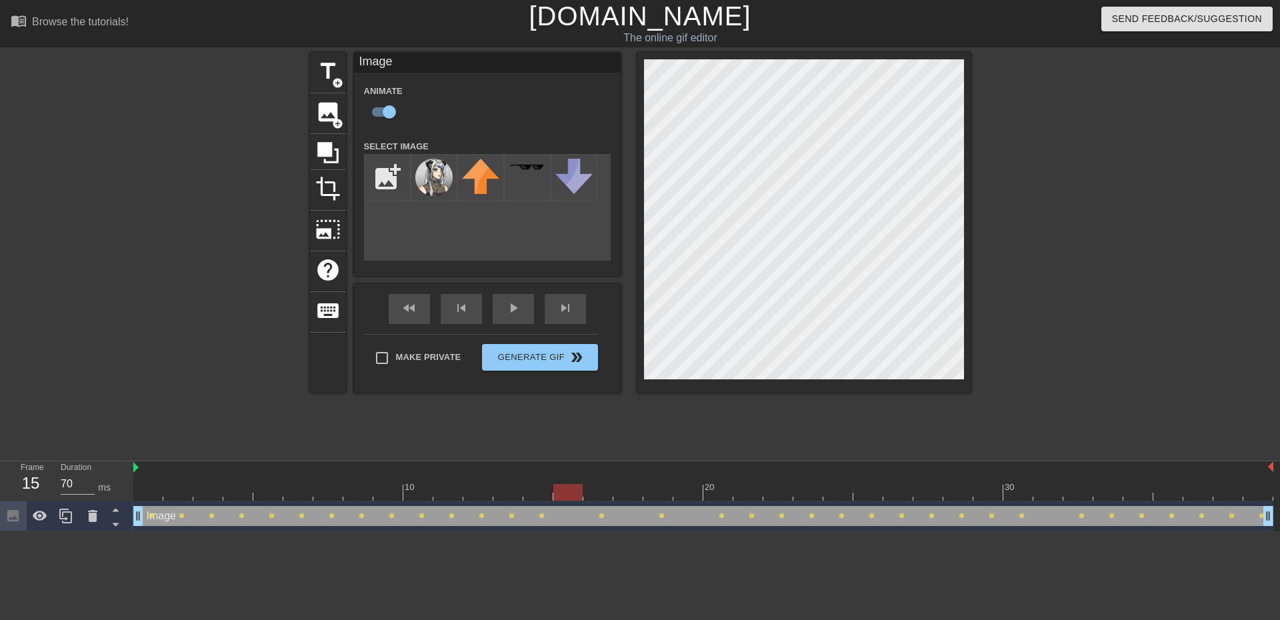
drag, startPoint x: 544, startPoint y: 495, endPoint x: 564, endPoint y: 494, distance: 20.0
click at [564, 494] on div at bounding box center [567, 492] width 29 height 17
click at [509, 304] on div "play_arrow" at bounding box center [513, 309] width 41 height 30
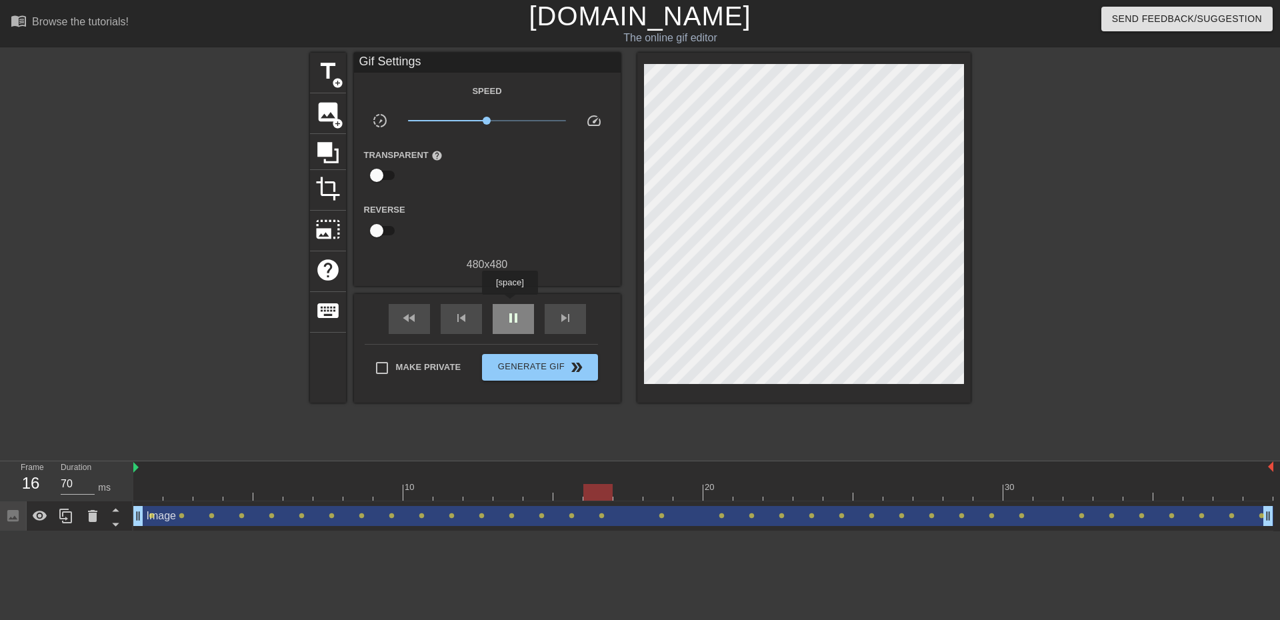
click at [509, 304] on div "pause" at bounding box center [513, 319] width 41 height 30
drag, startPoint x: 687, startPoint y: 497, endPoint x: 605, endPoint y: 500, distance: 82.0
click at [605, 500] on div at bounding box center [597, 492] width 29 height 17
drag, startPoint x: 605, startPoint y: 495, endPoint x: 624, endPoint y: 495, distance: 19.3
click at [624, 495] on div at bounding box center [627, 492] width 29 height 17
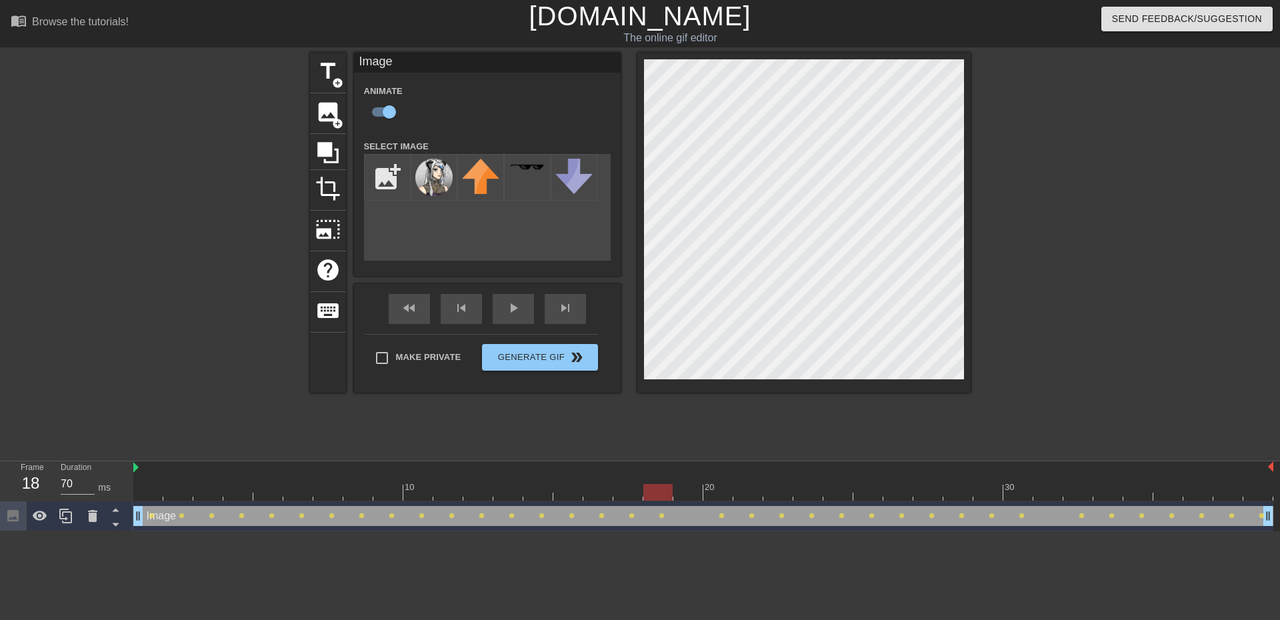
drag, startPoint x: 637, startPoint y: 497, endPoint x: 669, endPoint y: 502, distance: 32.4
click at [669, 502] on div "10 20 30 Image drag_handle drag_handle lens lens lens lens lens lens lens lens …" at bounding box center [706, 496] width 1146 height 70
drag, startPoint x: 664, startPoint y: 497, endPoint x: 679, endPoint y: 494, distance: 15.6
click at [679, 494] on div at bounding box center [703, 492] width 1140 height 17
drag, startPoint x: 714, startPoint y: 494, endPoint x: 695, endPoint y: 497, distance: 18.9
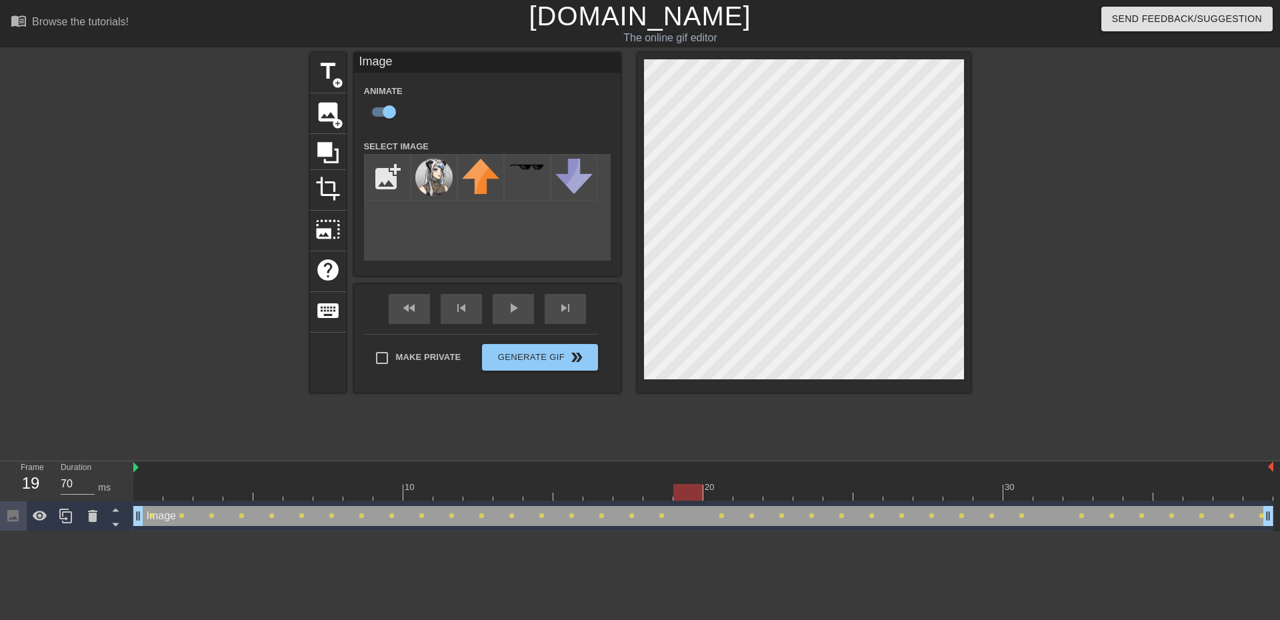
click at [695, 497] on div at bounding box center [687, 492] width 29 height 17
click at [518, 312] on span "play_arrow" at bounding box center [513, 308] width 16 height 16
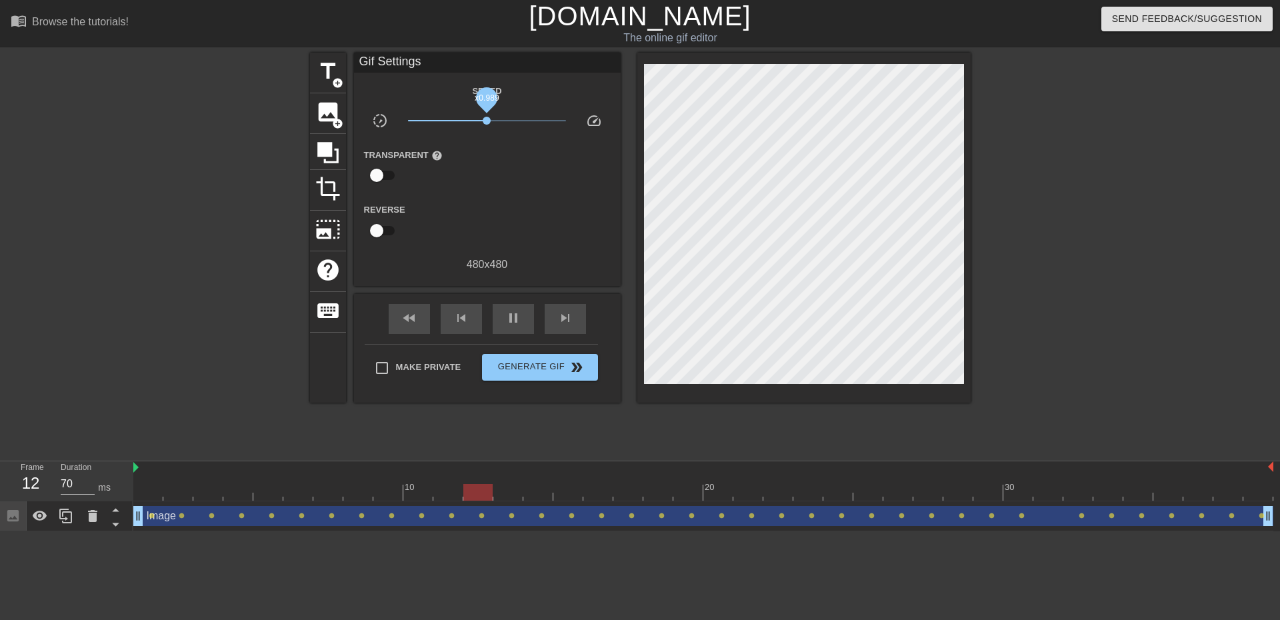
click at [487, 123] on span "x0.989" at bounding box center [487, 121] width 158 height 16
type input "70"
click at [373, 173] on input "checkbox" at bounding box center [377, 175] width 76 height 25
checkbox input "true"
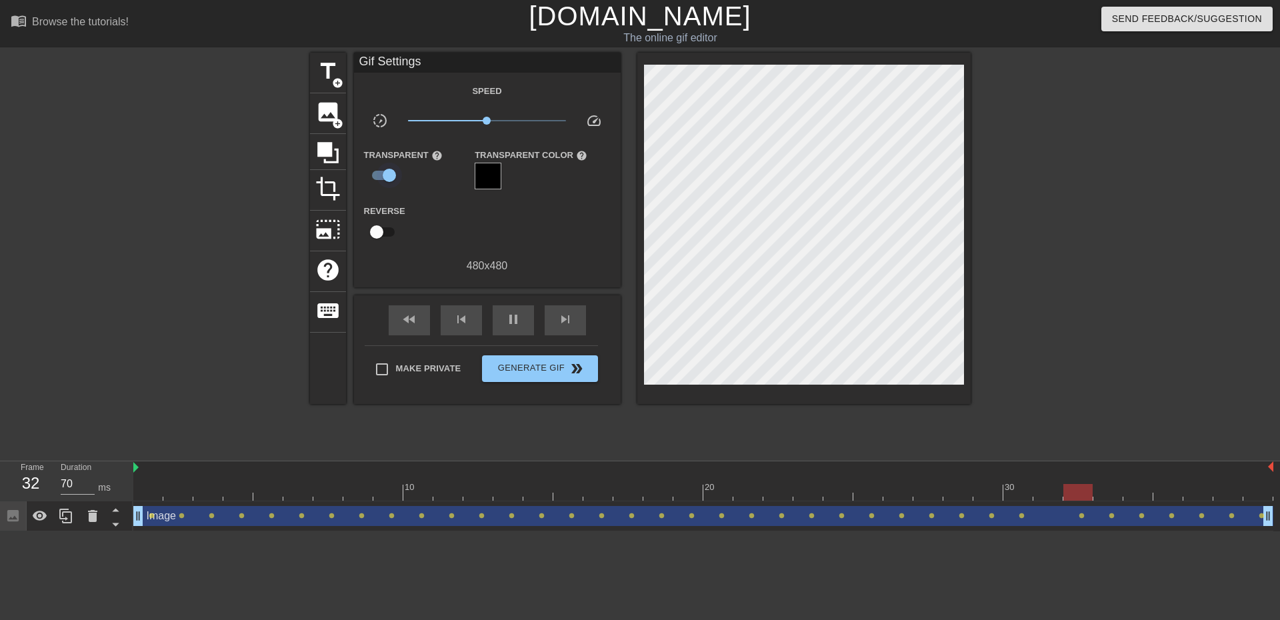
type input "60"
click at [373, 173] on input "checkbox" at bounding box center [389, 175] width 76 height 25
checkbox input "false"
type input "70"
click at [373, 173] on input "checkbox" at bounding box center [377, 175] width 76 height 25
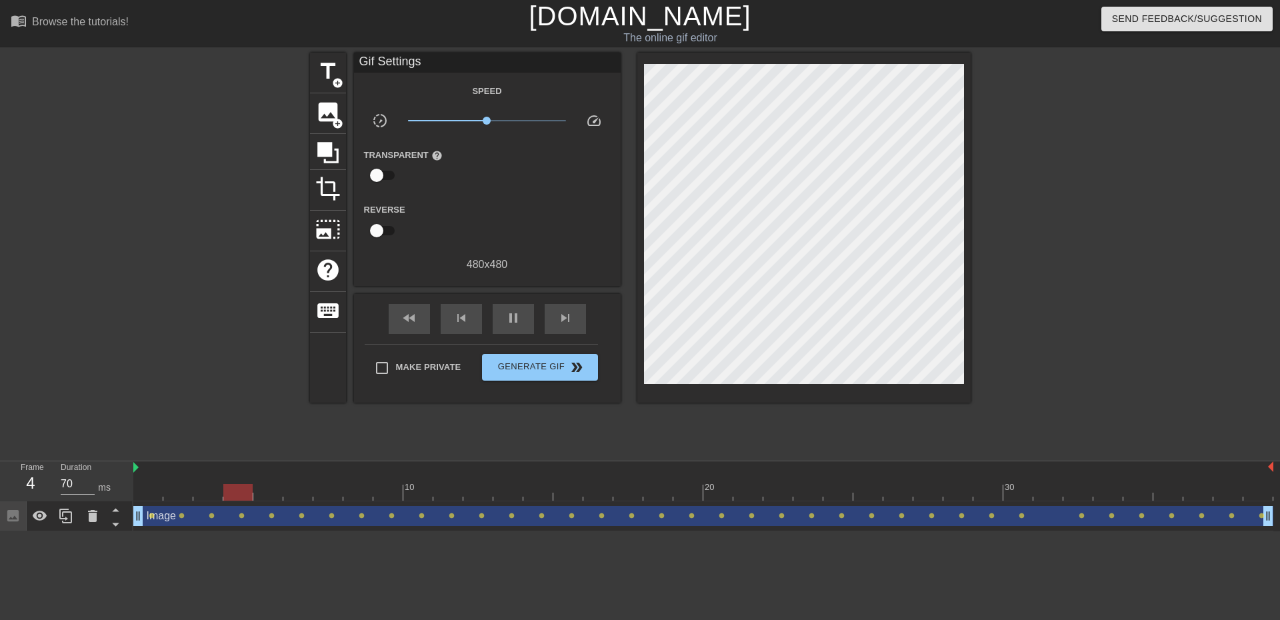
checkbox input "true"
type input "70"
click at [381, 170] on input "checkbox" at bounding box center [389, 175] width 76 height 25
checkbox input "false"
type input "70"
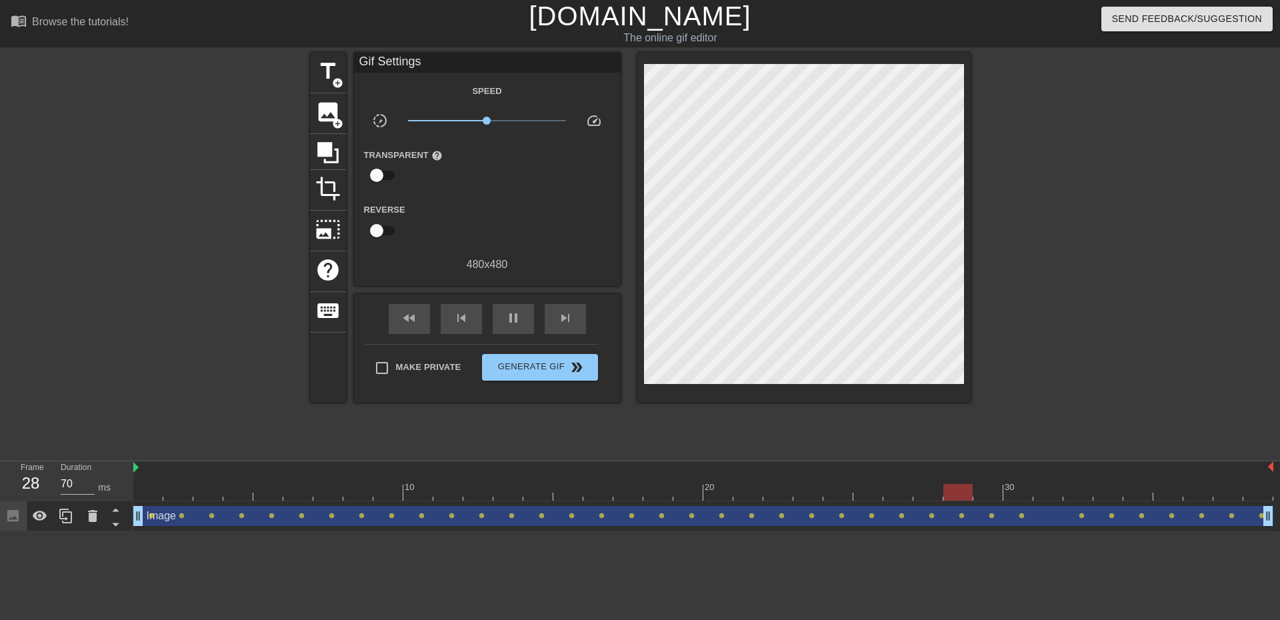
click at [381, 231] on input "checkbox" at bounding box center [377, 230] width 76 height 25
checkbox input "true"
type input "70"
click at [381, 231] on input "checkbox" at bounding box center [389, 230] width 76 height 25
checkbox input "false"
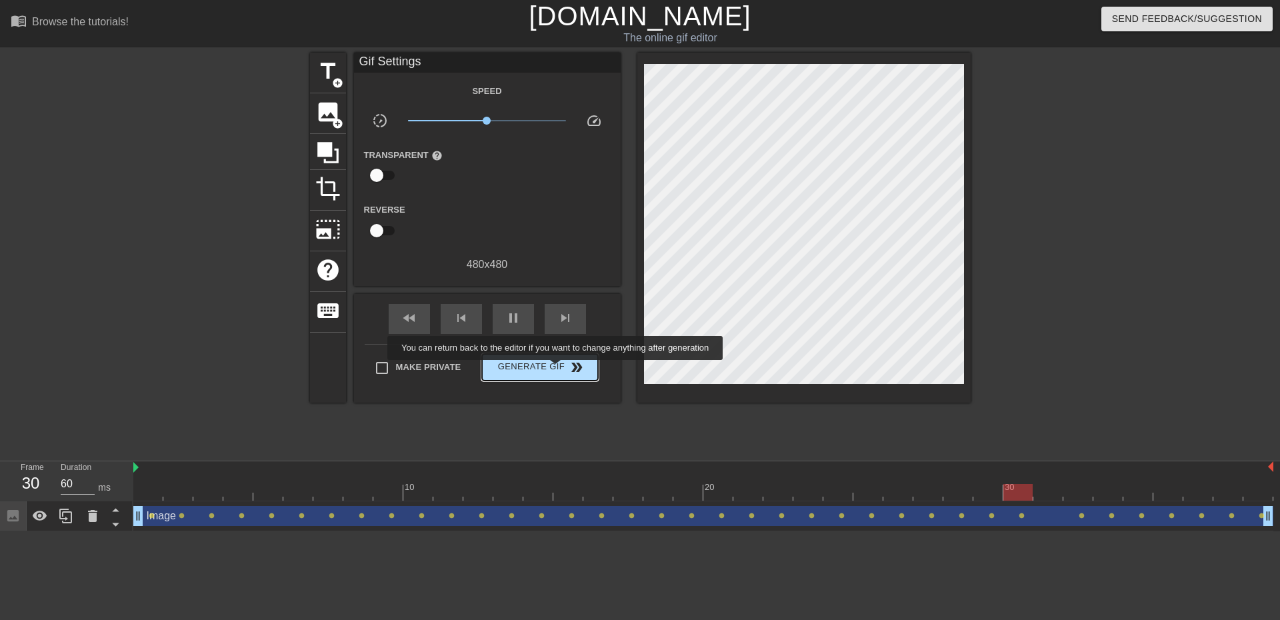
type input "70"
click at [557, 369] on span "Generate Gif double_arrow" at bounding box center [539, 367] width 105 height 16
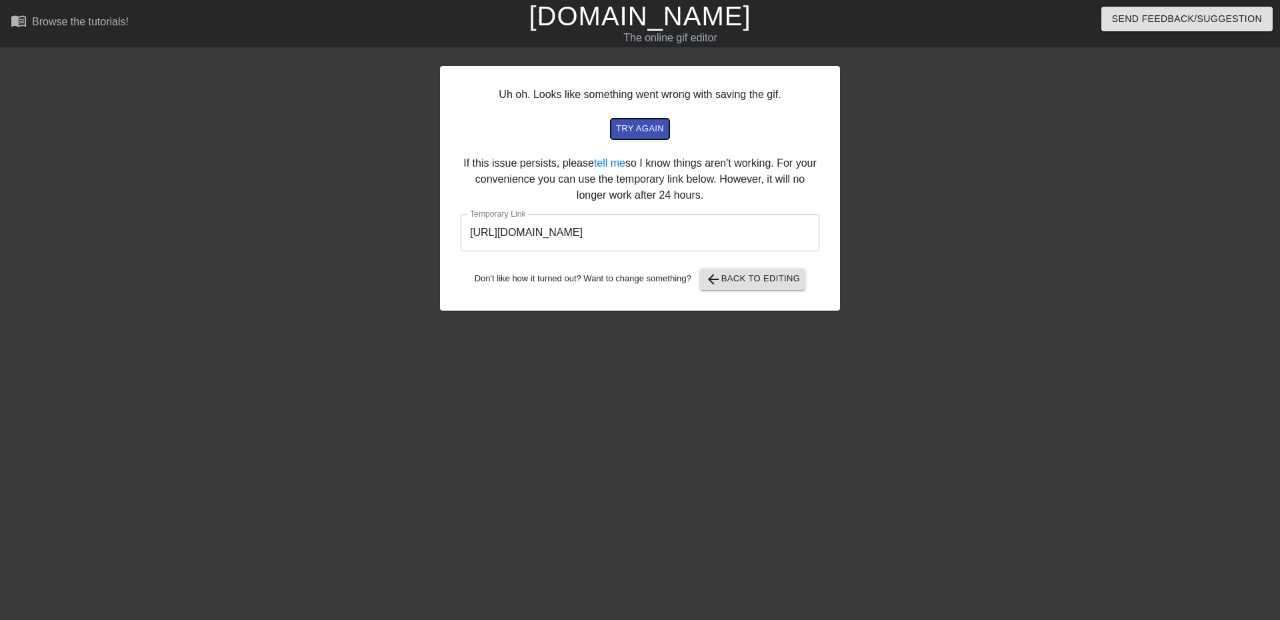
click at [638, 126] on span "try again" at bounding box center [640, 128] width 48 height 15
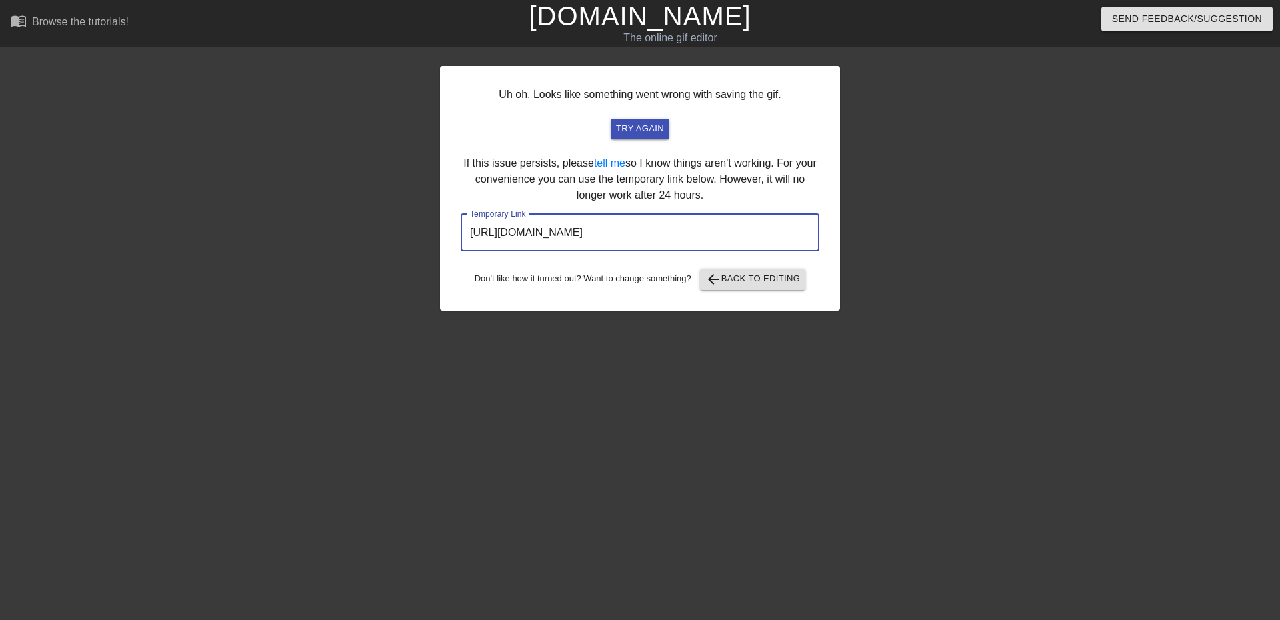
drag, startPoint x: 721, startPoint y: 239, endPoint x: 432, endPoint y: 254, distance: 289.7
click at [432, 254] on div "Uh oh. Looks like something went wrong with saving the gif. try again If this i…" at bounding box center [640, 253] width 1280 height 400
